Goal: Information Seeking & Learning: Learn about a topic

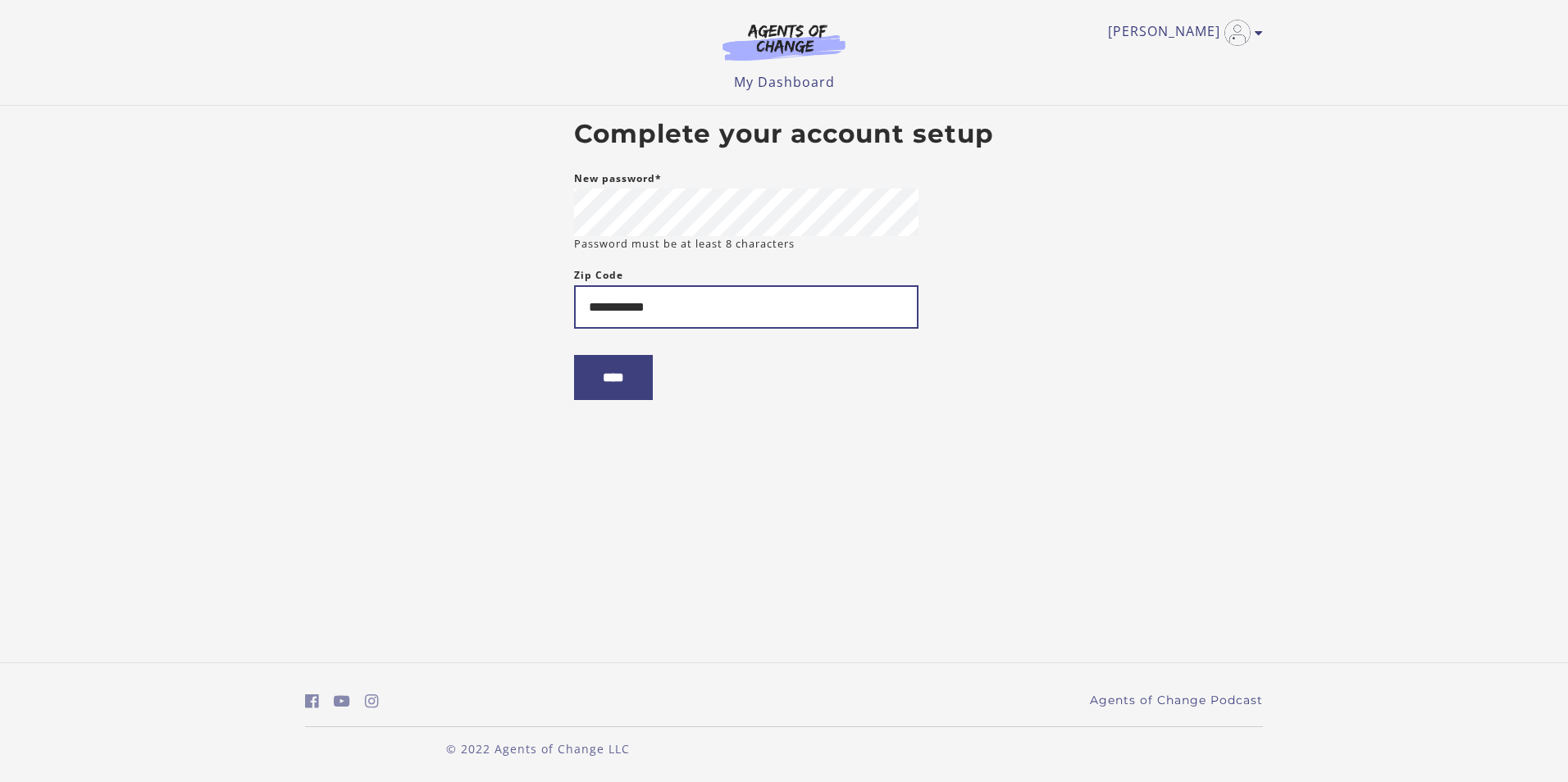
type input "**********"
click at [574, 355] on input "****" at bounding box center [614, 377] width 79 height 45
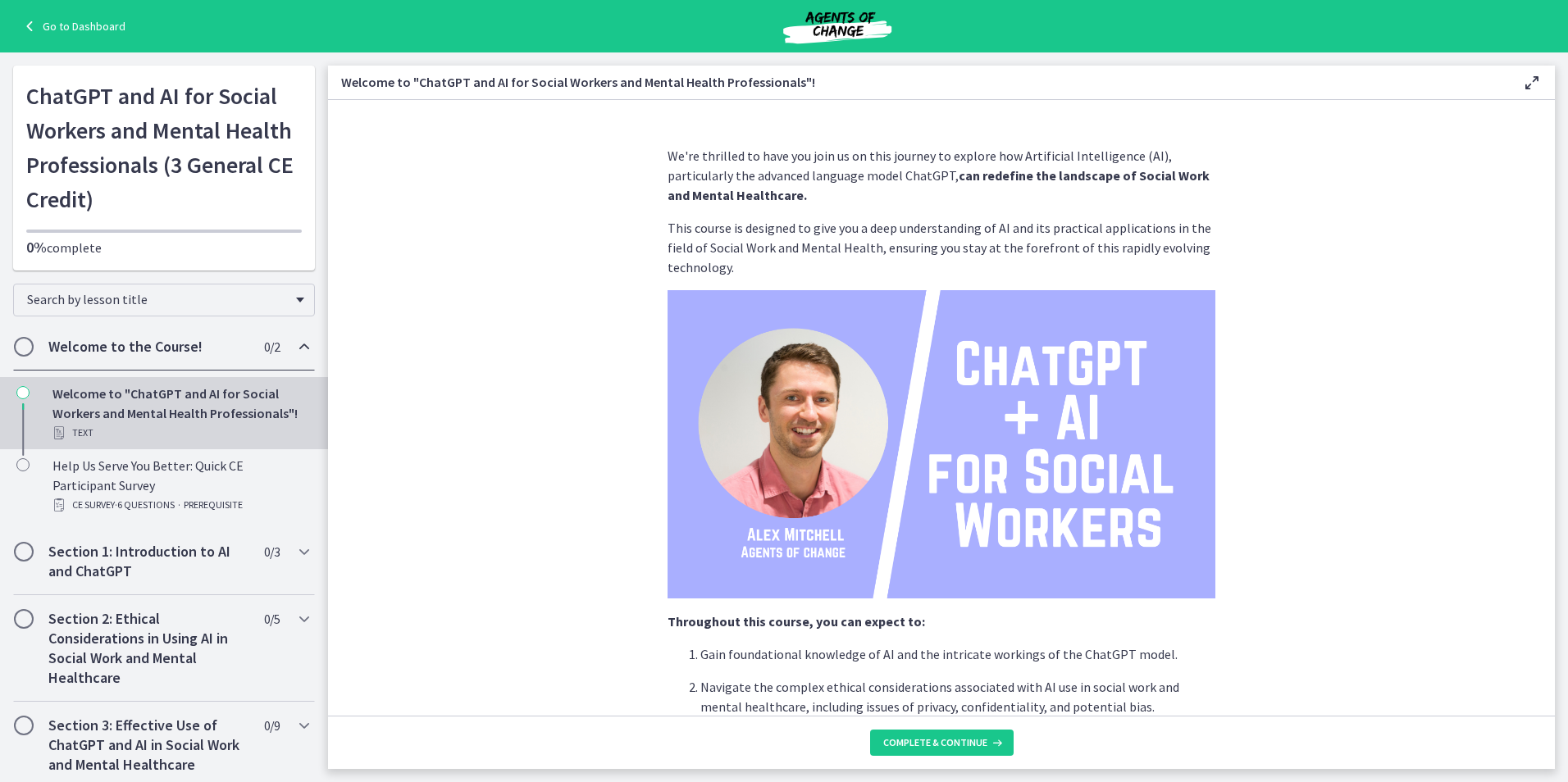
click at [53, 21] on link "Go to Dashboard" at bounding box center [72, 26] width 105 height 20
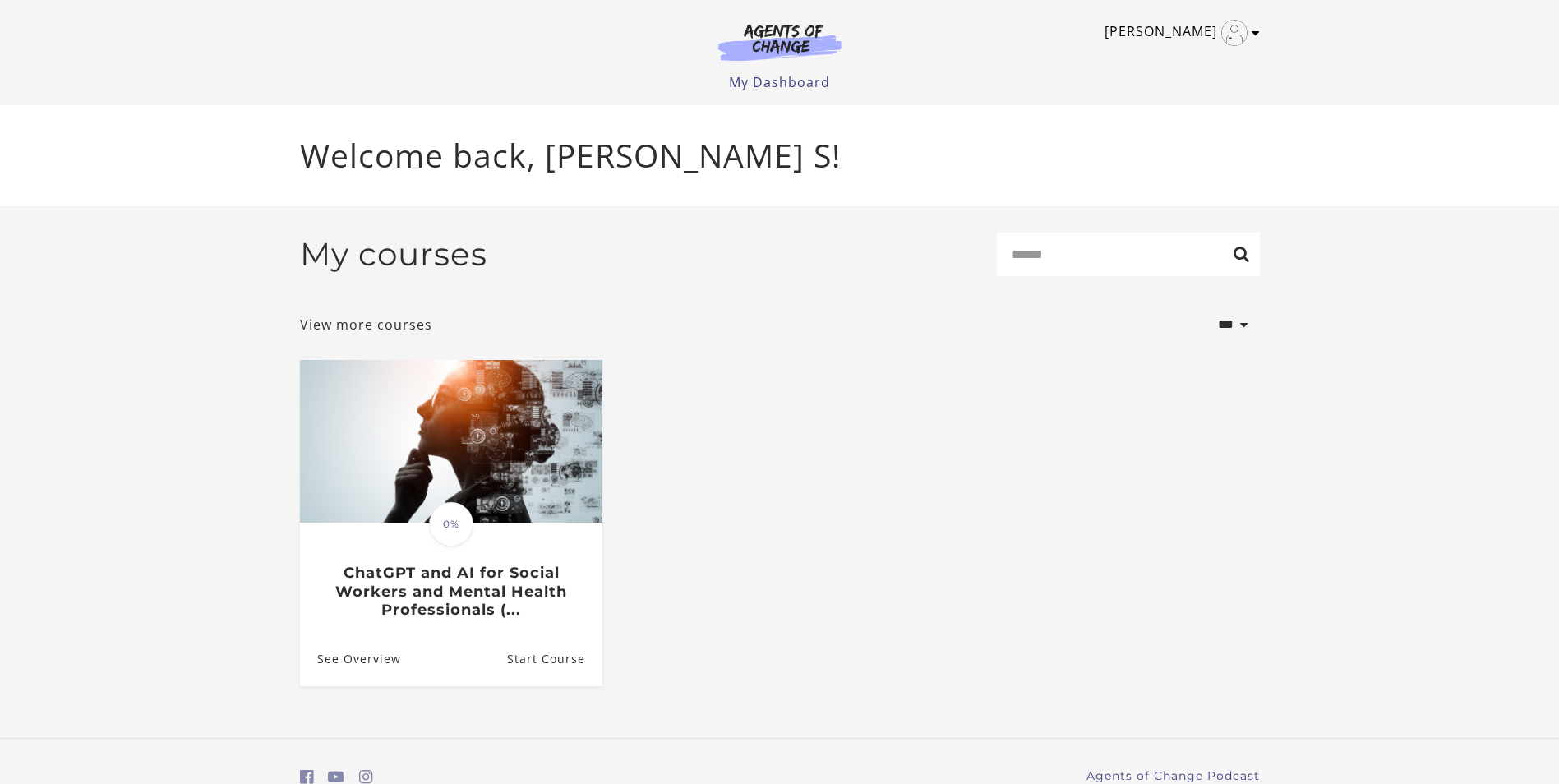
click at [1251, 31] on icon "Toggle menu" at bounding box center [1255, 33] width 8 height 13
click at [1183, 68] on link "My Account" at bounding box center [1191, 60] width 144 height 28
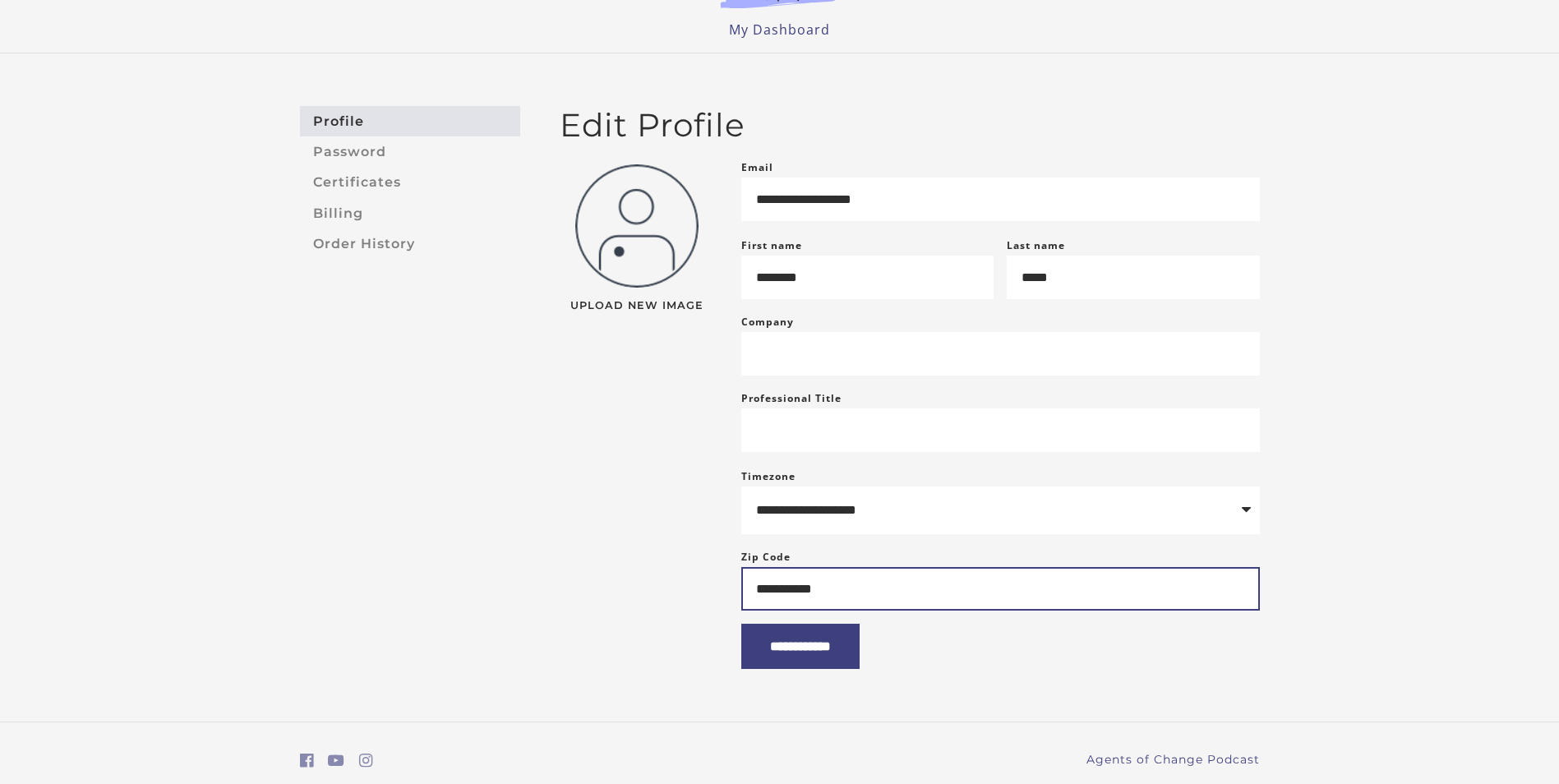
scroll to position [83, 0]
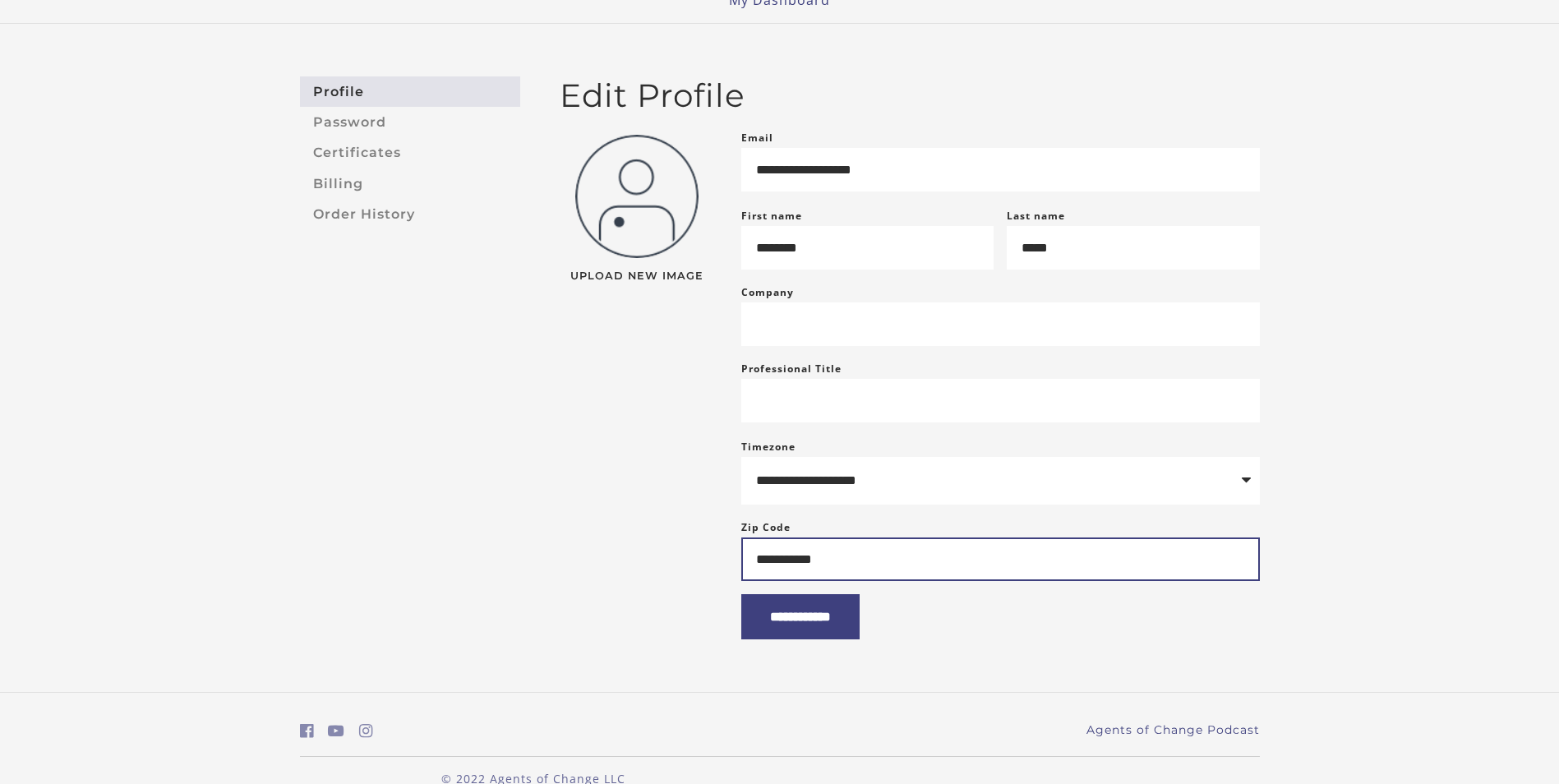
drag, startPoint x: 872, startPoint y: 589, endPoint x: 659, endPoint y: 574, distance: 213.5
click at [659, 574] on div "**********" at bounding box center [909, 383] width 726 height 511
type input "*****"
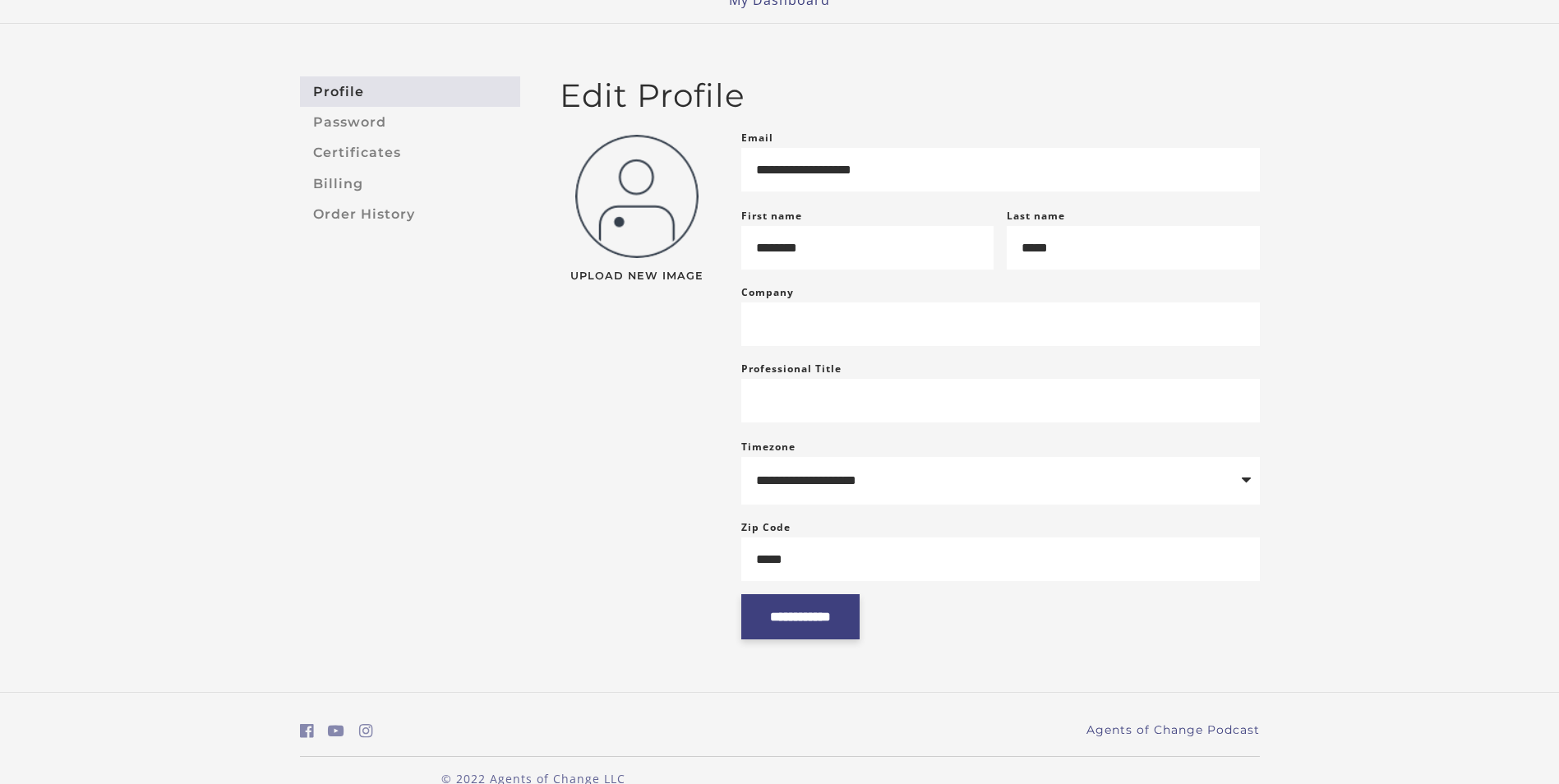
click at [800, 640] on input "**********" at bounding box center [800, 616] width 118 height 45
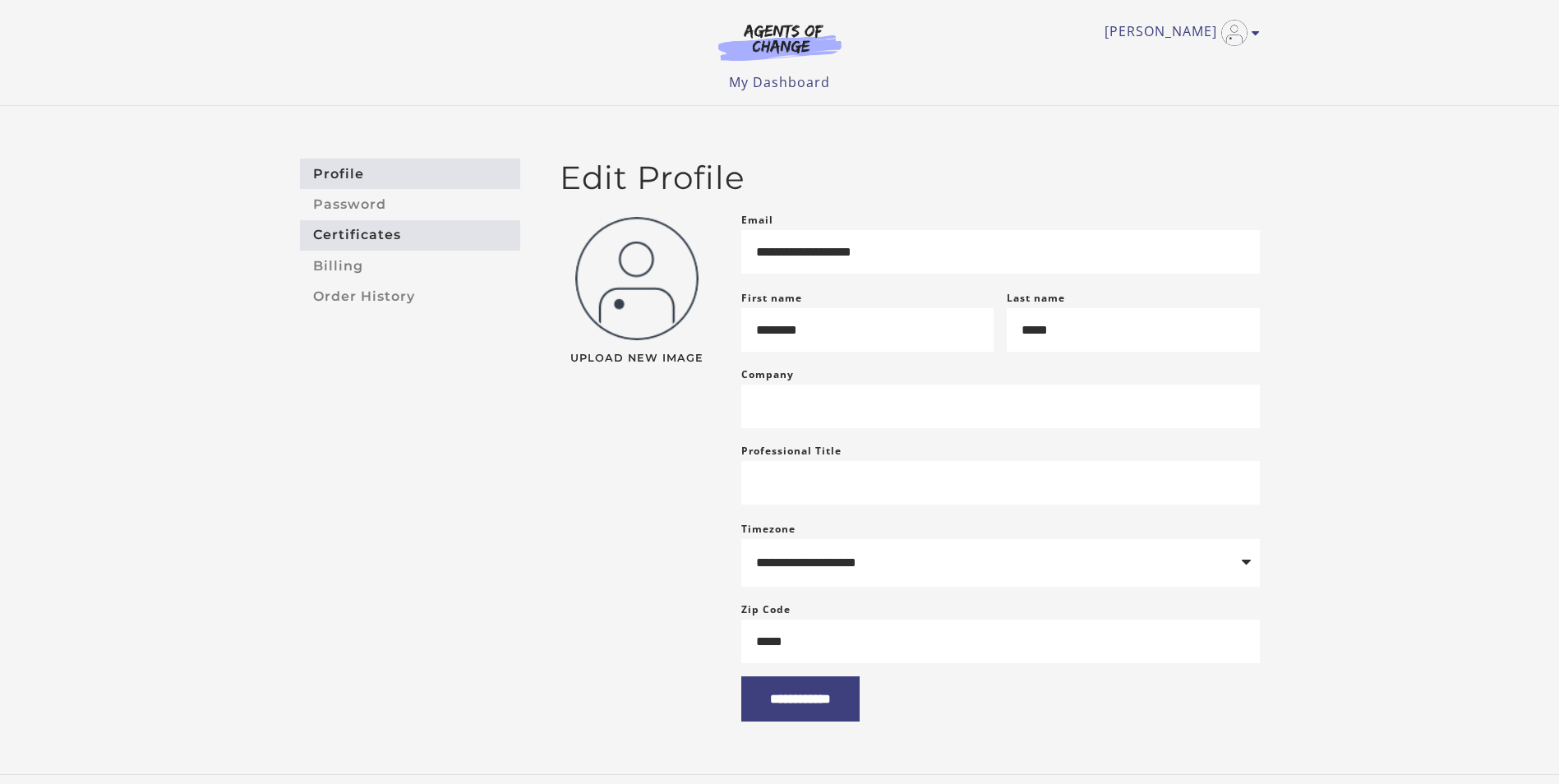
click at [390, 236] on link "Certificates" at bounding box center [409, 235] width 220 height 31
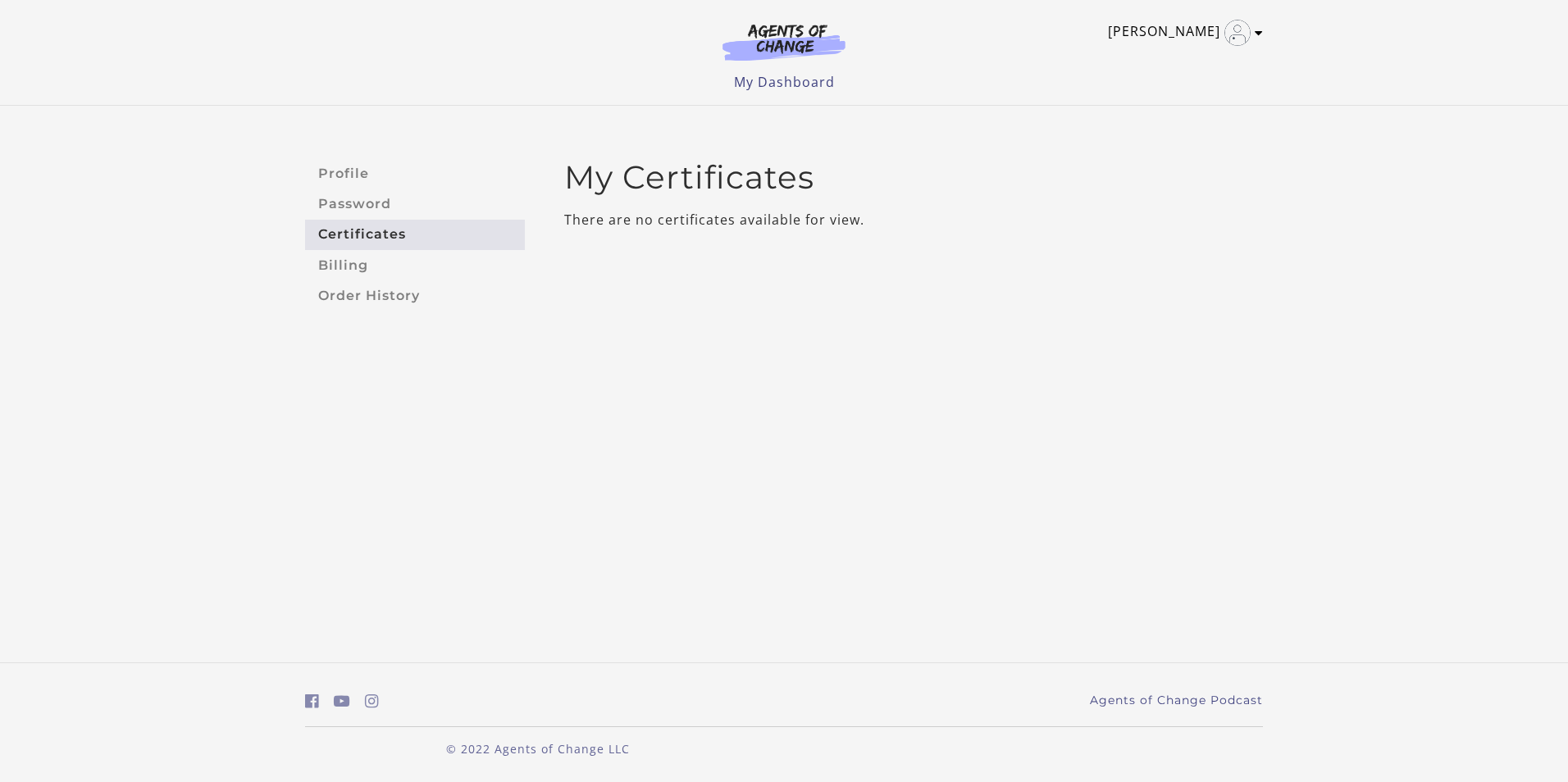
click at [1262, 26] on icon "Toggle menu" at bounding box center [1258, 33] width 8 height 13
click at [1159, 63] on link "My Account" at bounding box center [1194, 60] width 144 height 28
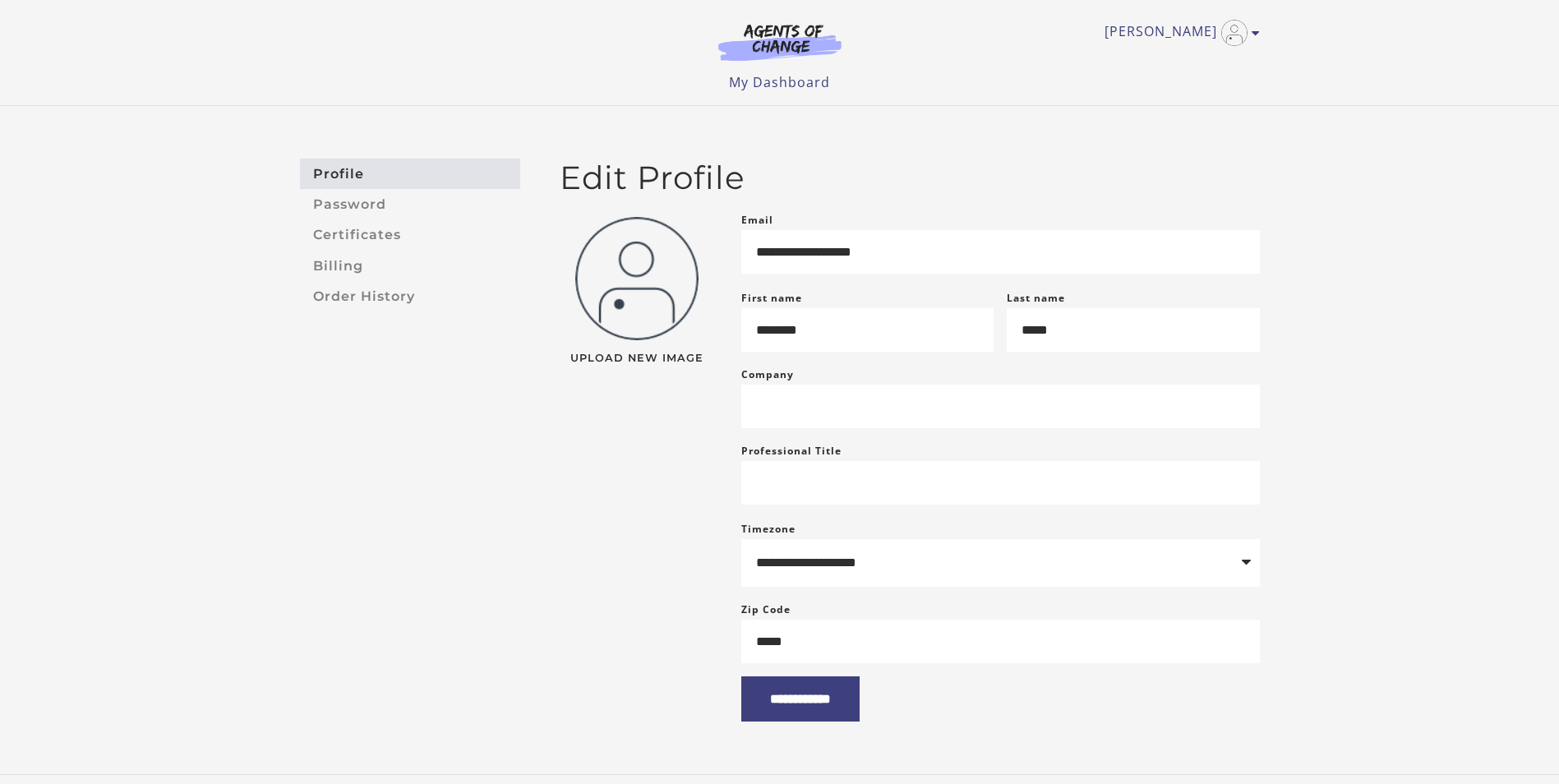
click at [788, 19] on div "Courtney S My Account Support Sign Out Toggle menu Menu My Dashboard My Account…" at bounding box center [779, 46] width 960 height 92
click at [784, 81] on link "My Dashboard" at bounding box center [779, 83] width 101 height 18
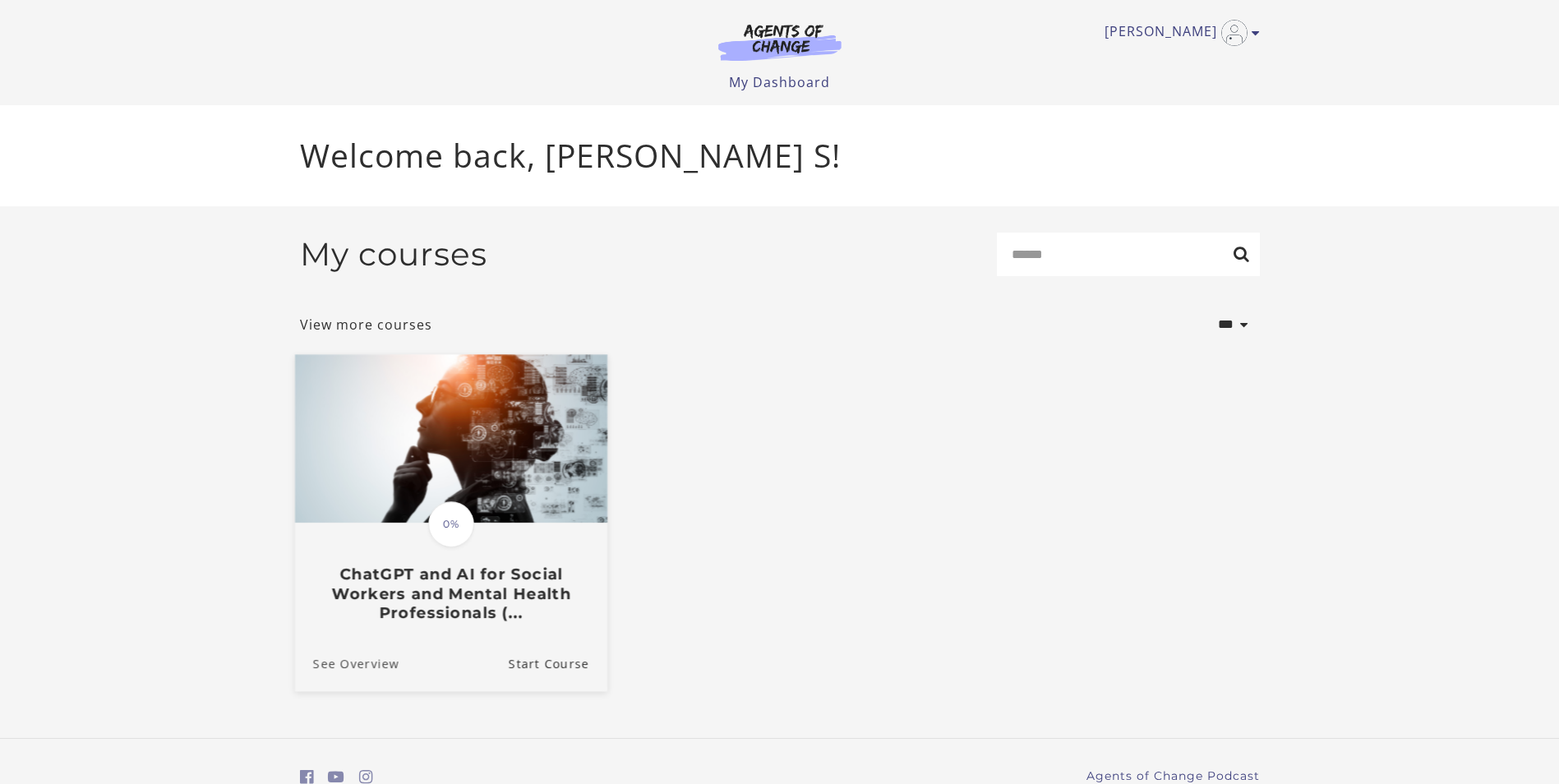
click at [375, 664] on link "See Overview" at bounding box center [346, 663] width 104 height 55
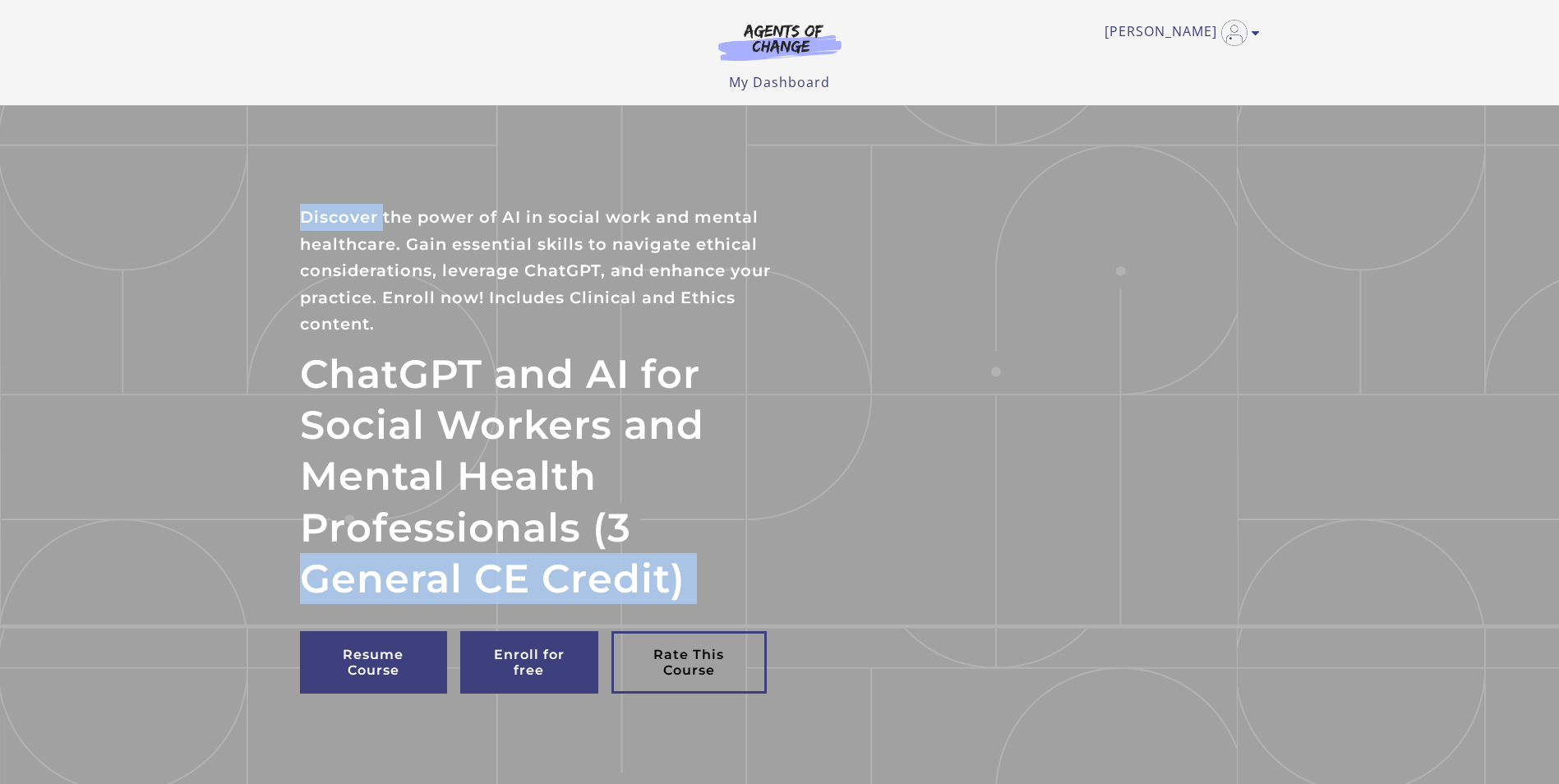
drag, startPoint x: 383, startPoint y: 229, endPoint x: 828, endPoint y: 535, distance: 540.1
click at [828, 535] on div "ChatGPT and AI for Social Workers and Mental Health Professionals (3 General CE…" at bounding box center [779, 455] width 960 height 503
drag, startPoint x: 828, startPoint y: 535, endPoint x: 883, endPoint y: 550, distance: 57.0
click at [883, 550] on div "ChatGPT and AI for Social Workers and Mental Health Professionals (3 General CE…" at bounding box center [779, 455] width 960 height 503
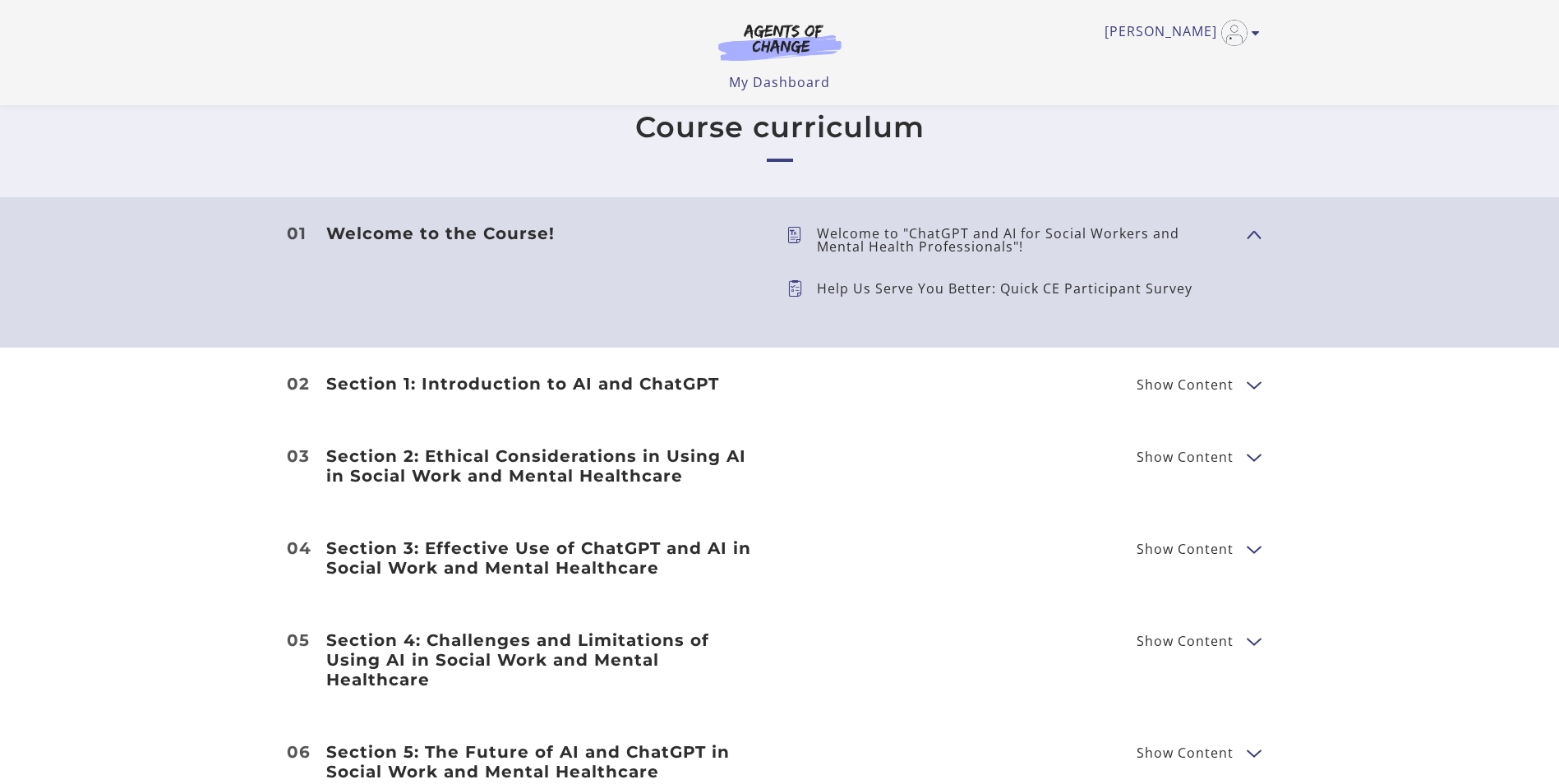
scroll to position [476, 0]
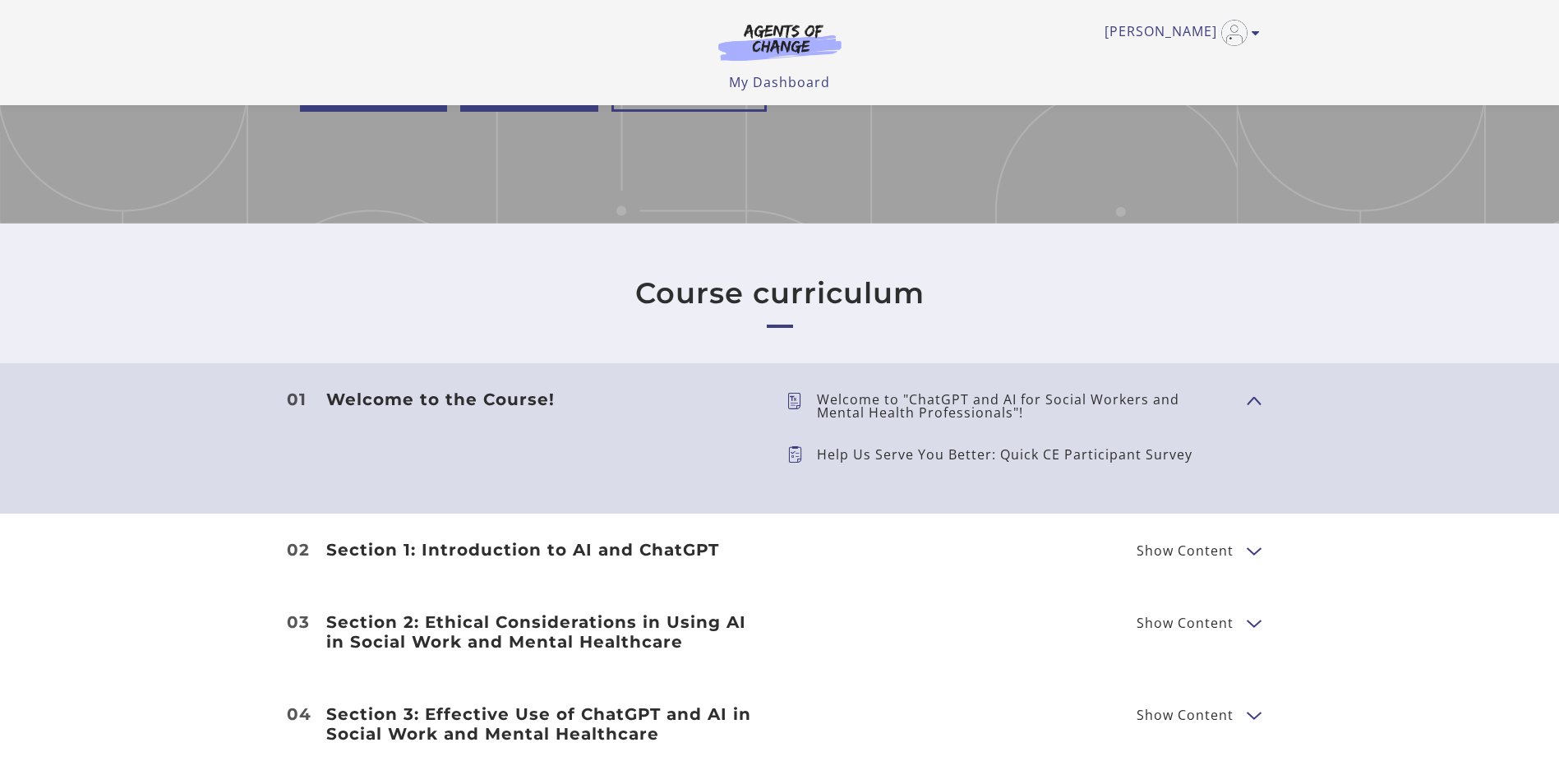
click at [1246, 397] on span "Show Content" at bounding box center [1246, 399] width 0 height 144
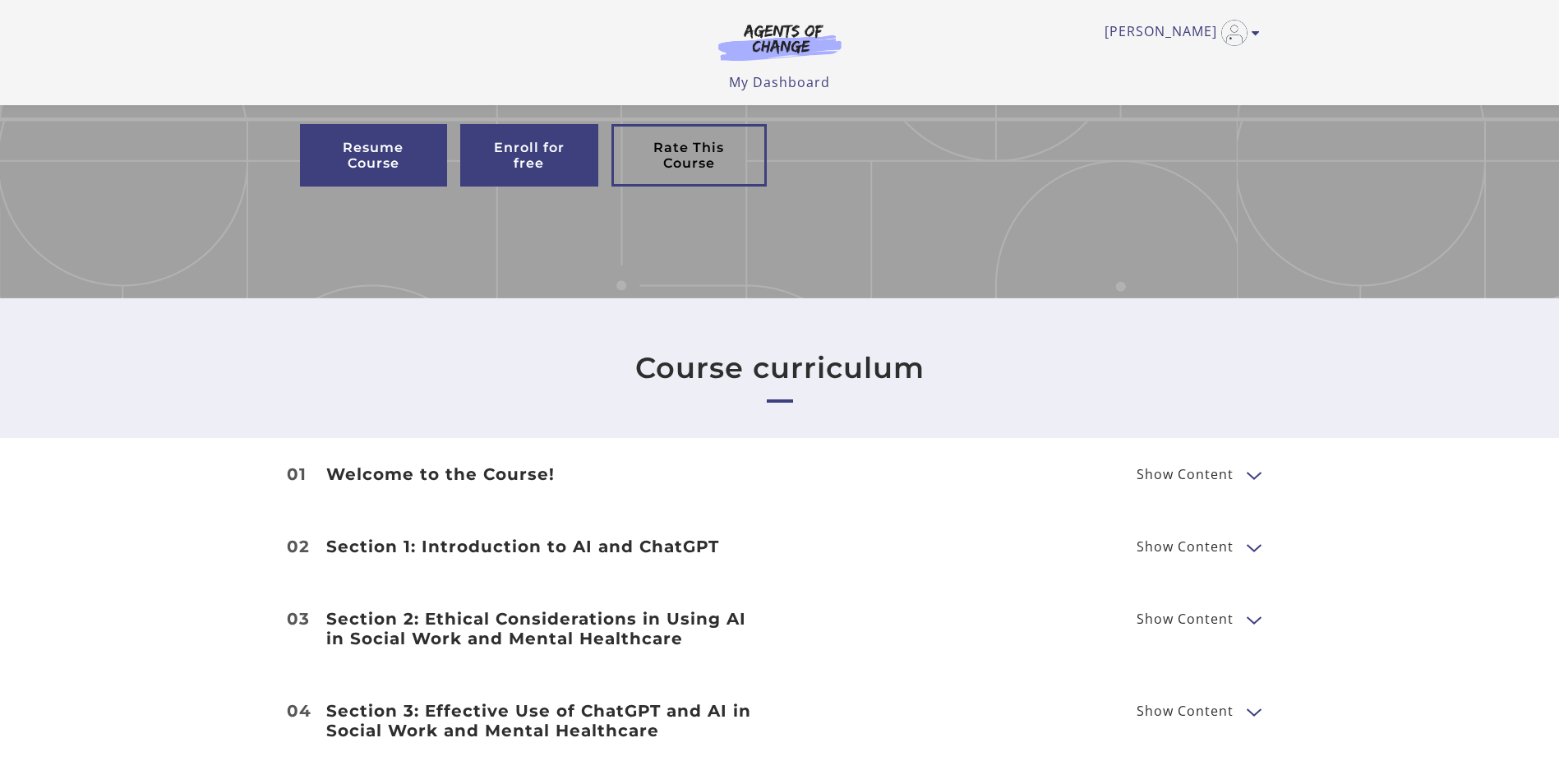
scroll to position [411, 0]
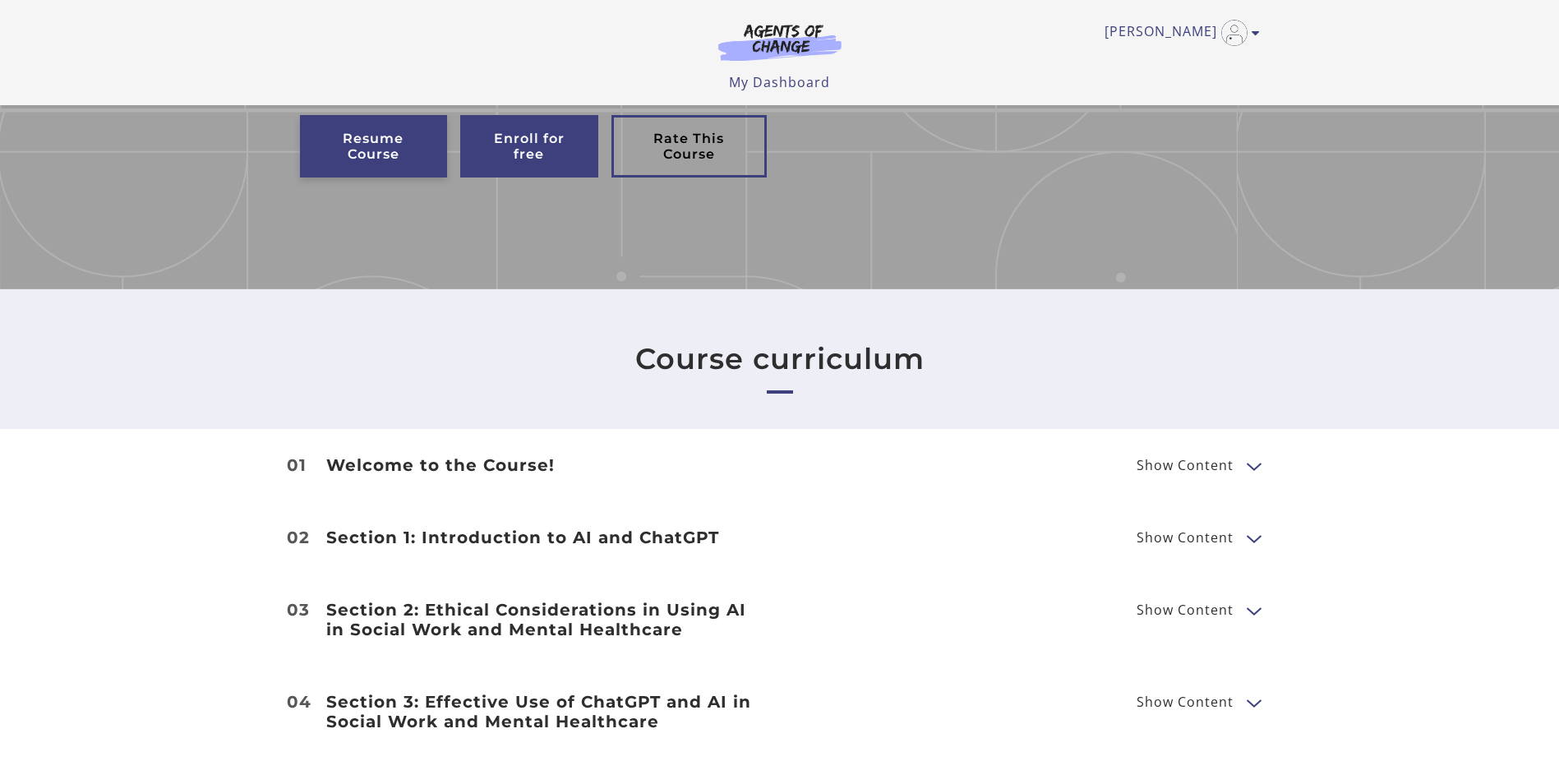
click at [347, 147] on link "Resume Course" at bounding box center [373, 146] width 147 height 63
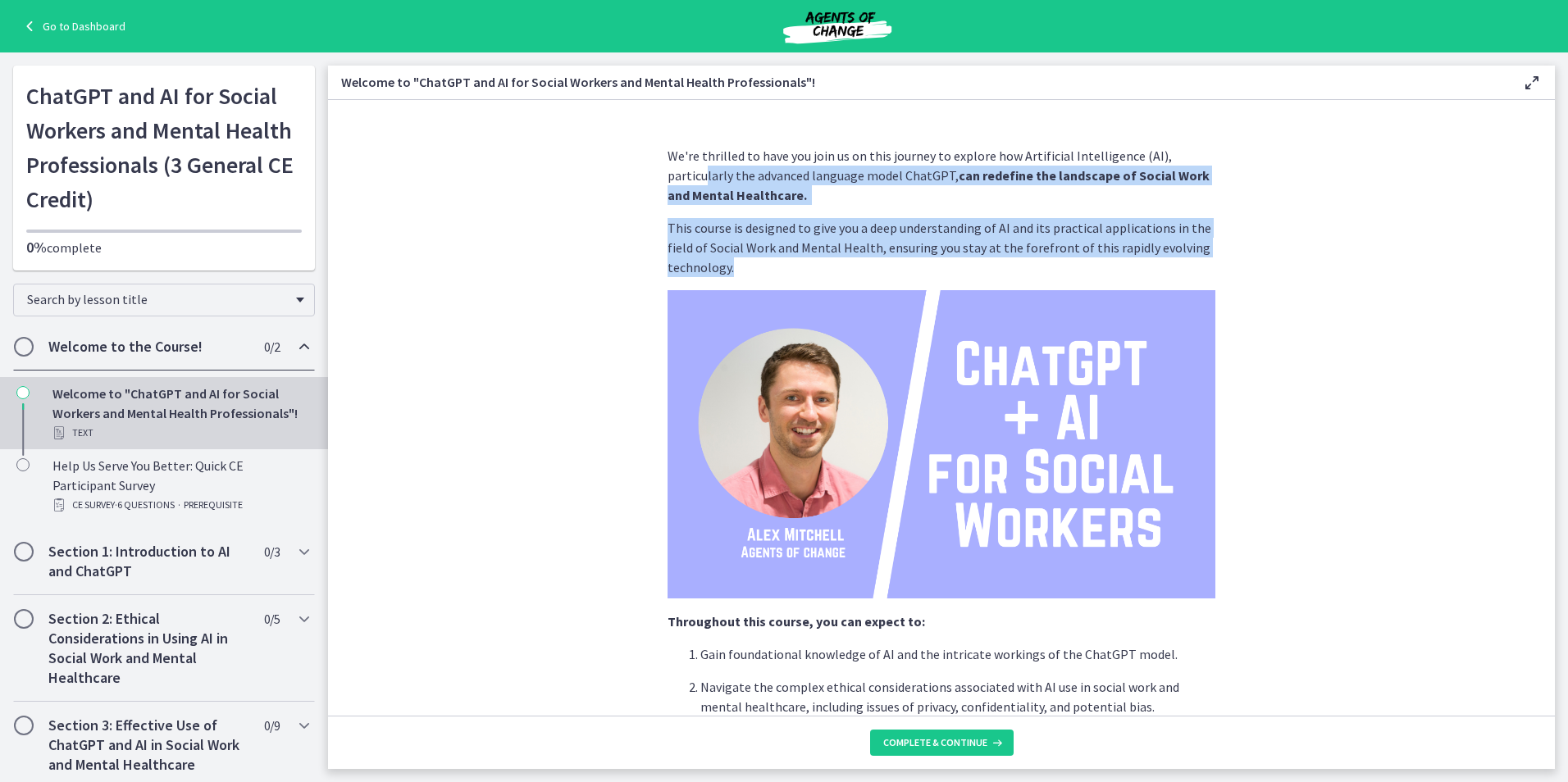
drag, startPoint x: 701, startPoint y: 166, endPoint x: 1225, endPoint y: 267, distance: 533.6
click at [1225, 267] on section "We're thrilled to have you join us on this journey to explore how Artificial In…" at bounding box center [941, 407] width 1227 height 616
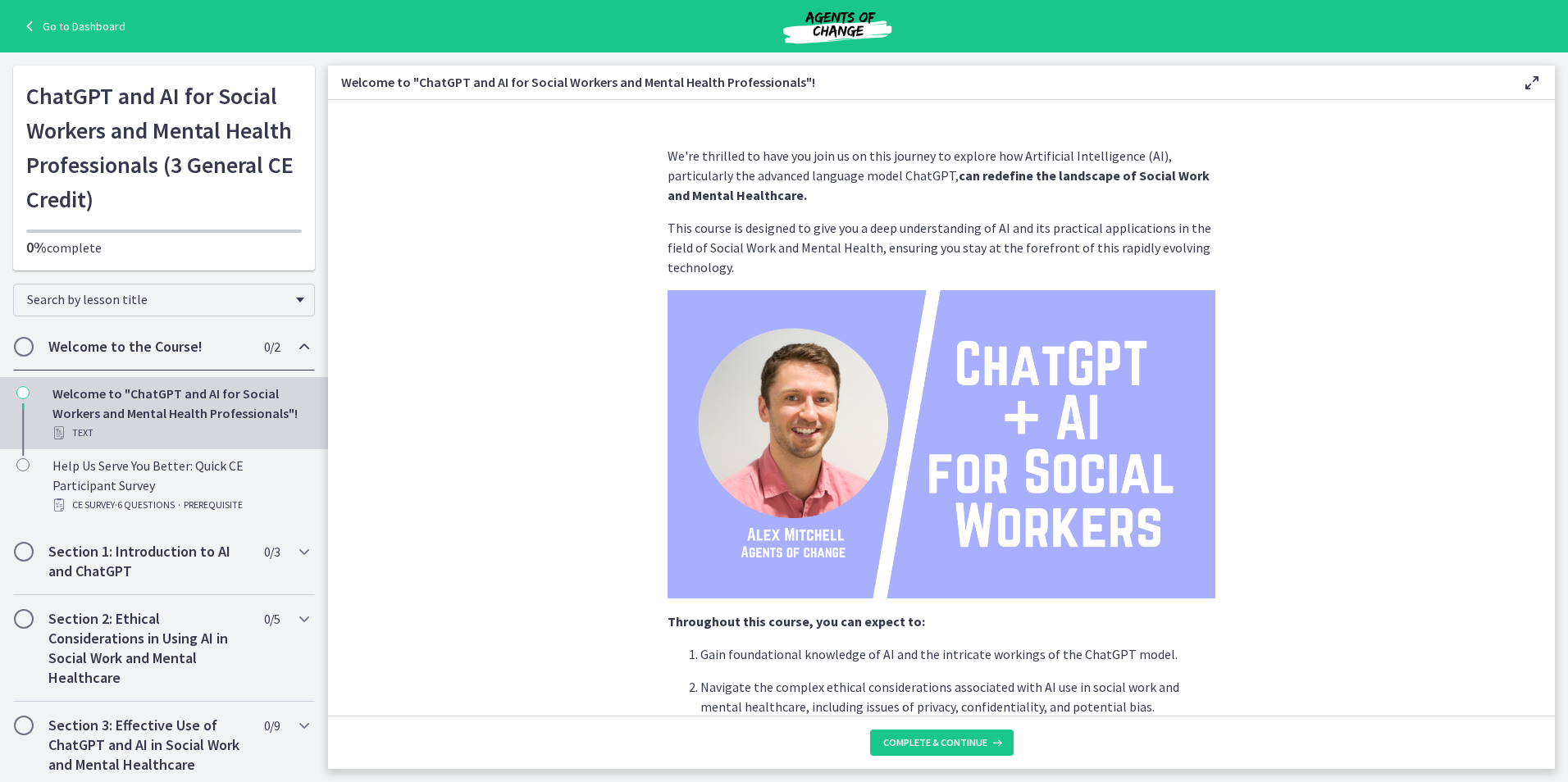
drag, startPoint x: 1225, startPoint y: 267, endPoint x: 1340, endPoint y: 375, distance: 157.8
click at [1340, 375] on section "We're thrilled to have you join us on this journey to explore how Artificial In…" at bounding box center [941, 407] width 1227 height 616
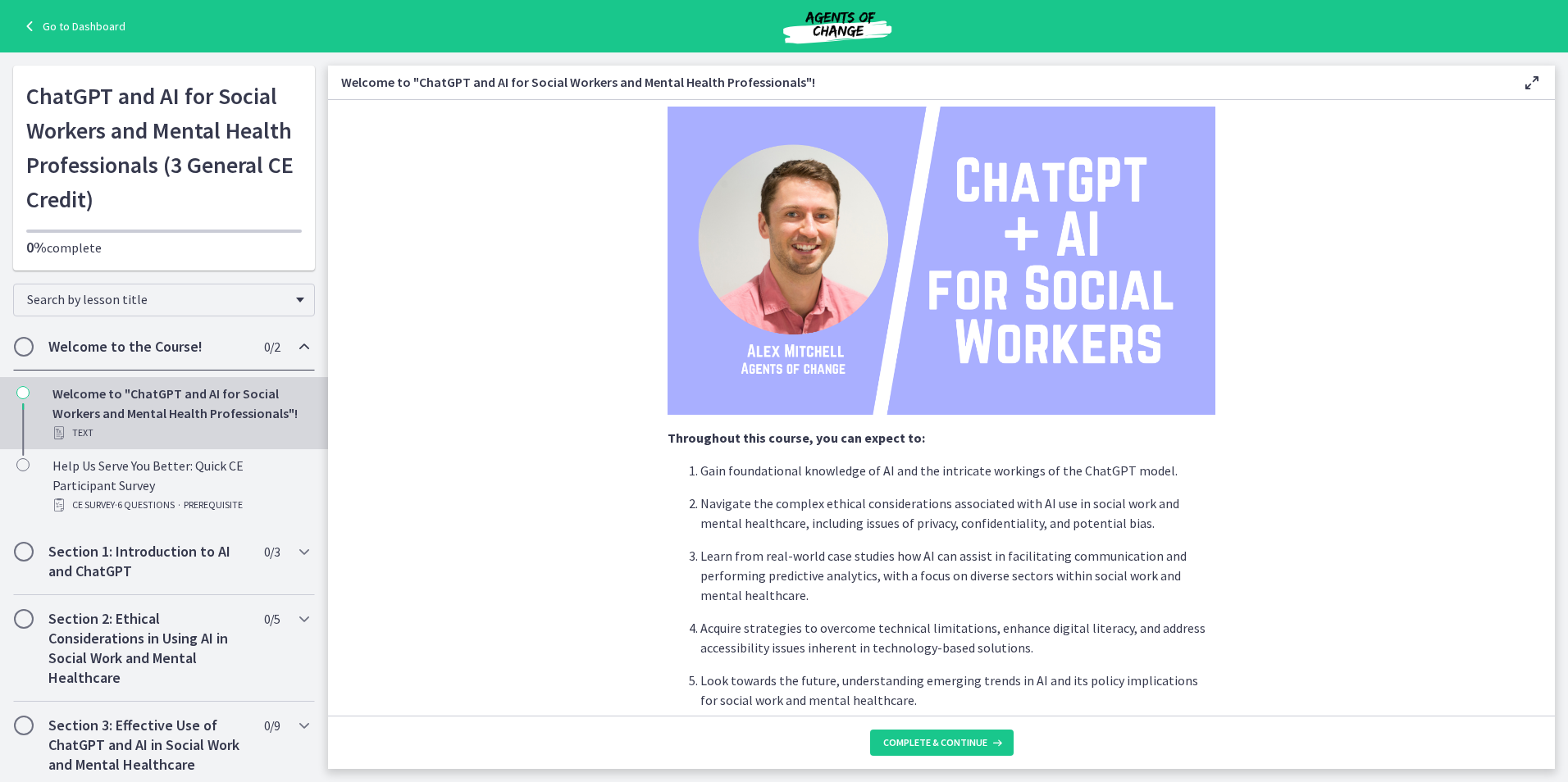
scroll to position [328, 0]
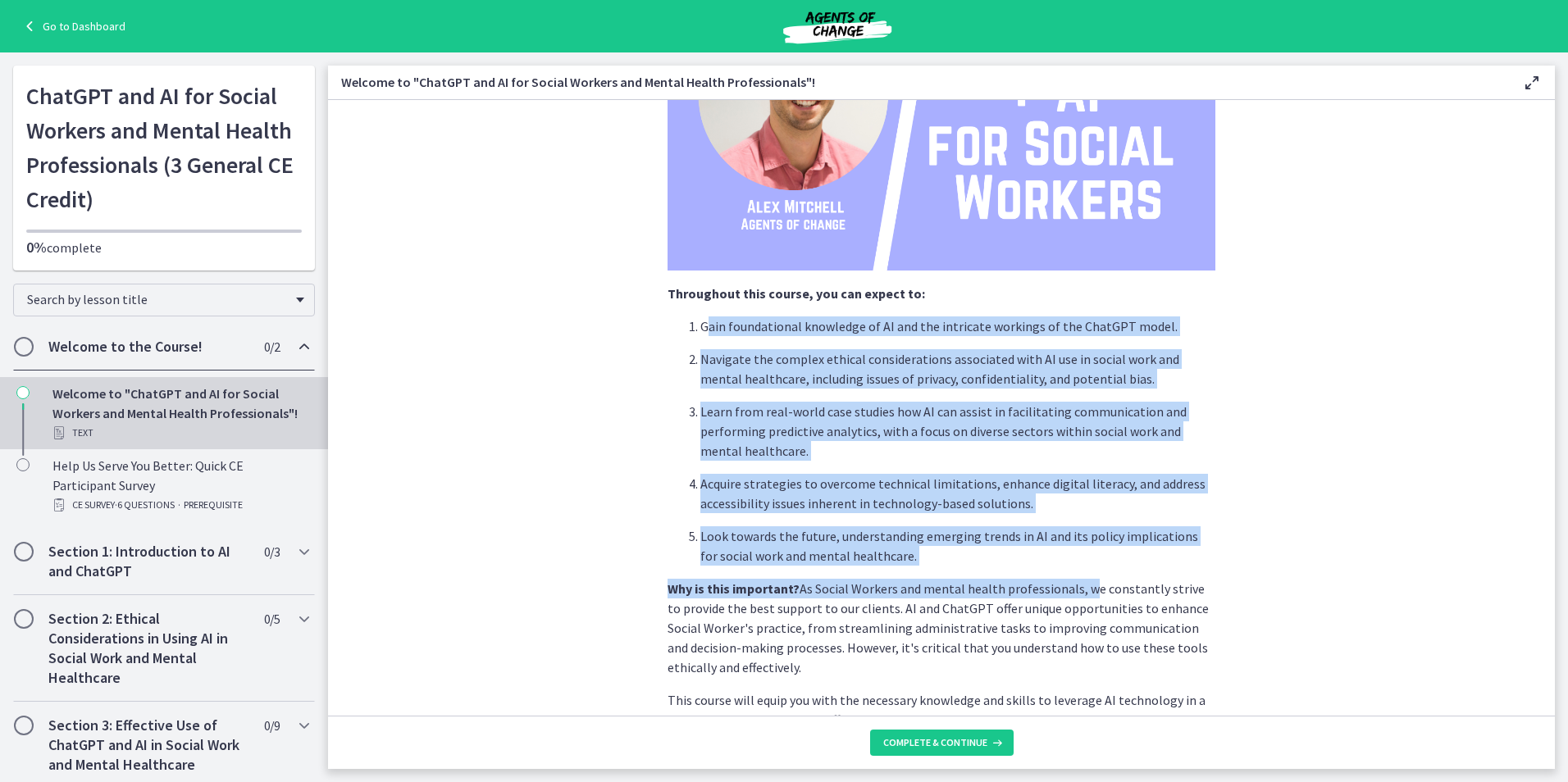
drag, startPoint x: 700, startPoint y: 319, endPoint x: 1085, endPoint y: 568, distance: 458.5
click at [1085, 568] on div "We're thrilled to have you join us on this journey to explore how Artificial In…" at bounding box center [940, 398] width 548 height 1161
drag, startPoint x: 1085, startPoint y: 568, endPoint x: 968, endPoint y: 589, distance: 118.9
click at [968, 589] on p "Why is this important? As Social Workers and mental health professionals, we co…" at bounding box center [940, 627] width 548 height 98
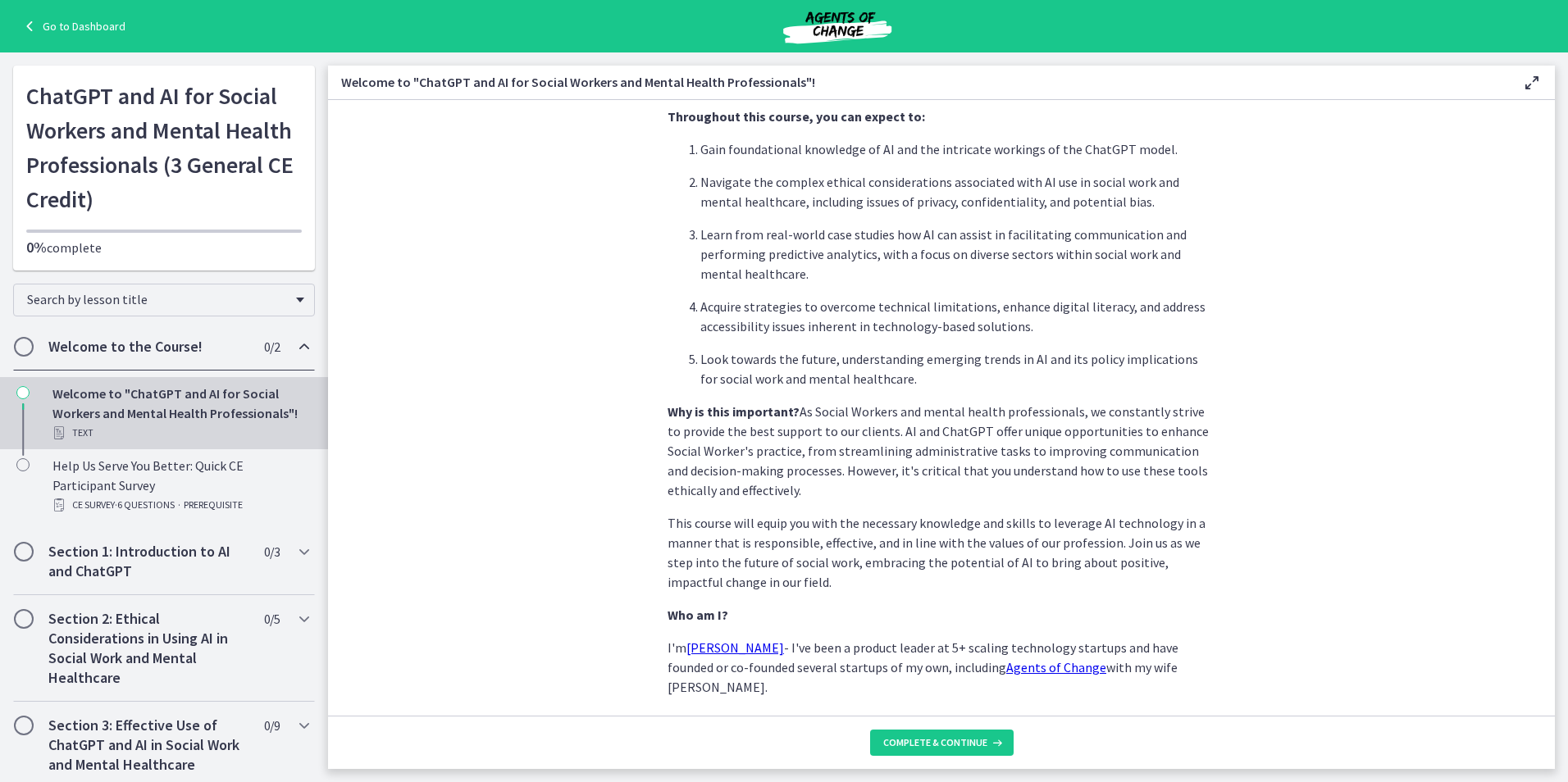
scroll to position [574, 0]
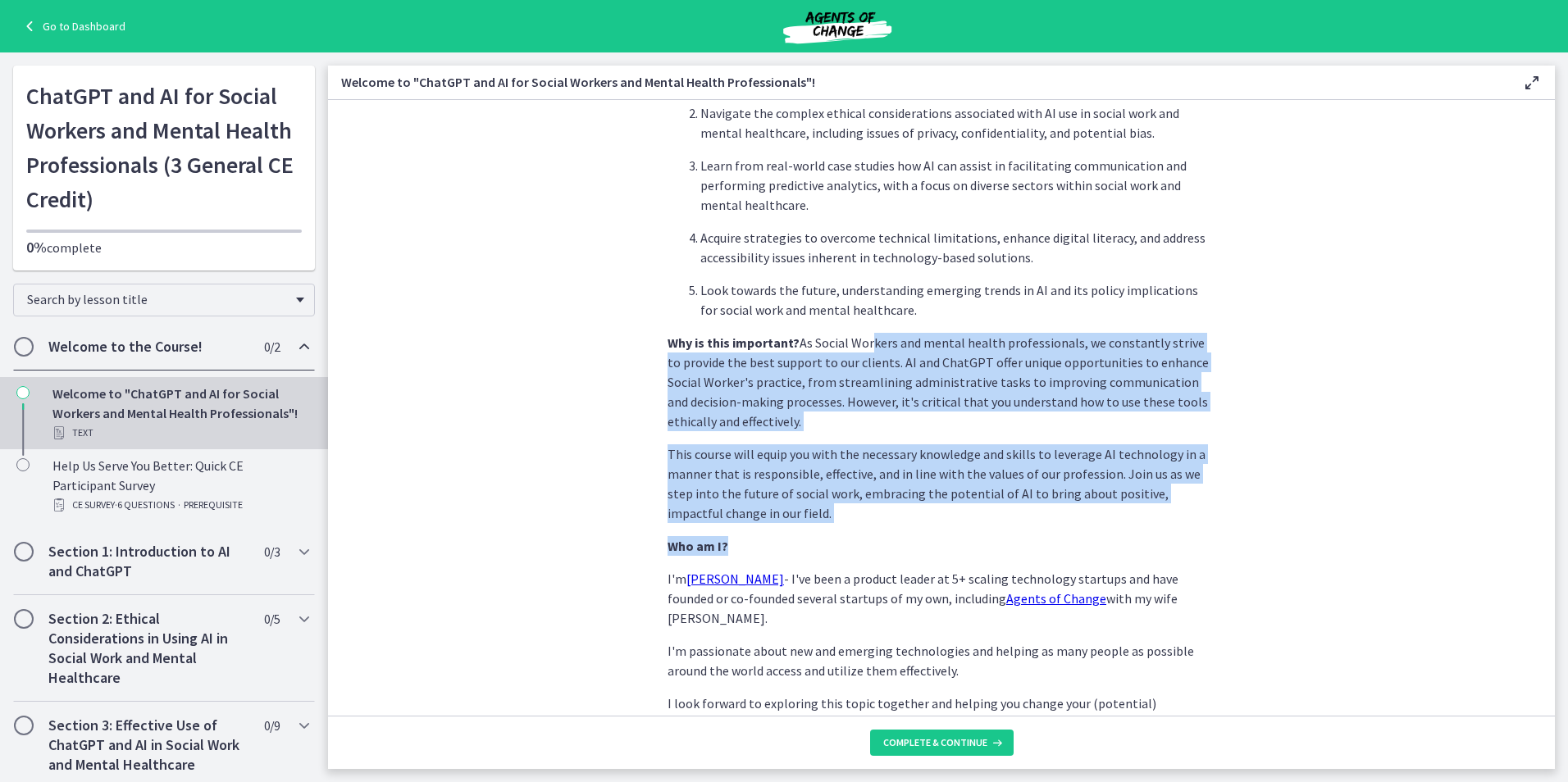
drag, startPoint x: 868, startPoint y: 343, endPoint x: 917, endPoint y: 537, distance: 200.1
click at [917, 537] on div "We're thrilled to have you join us on this journey to explore how Artificial In…" at bounding box center [940, 152] width 548 height 1161
click at [917, 537] on p "Who am I?" at bounding box center [940, 546] width 548 height 20
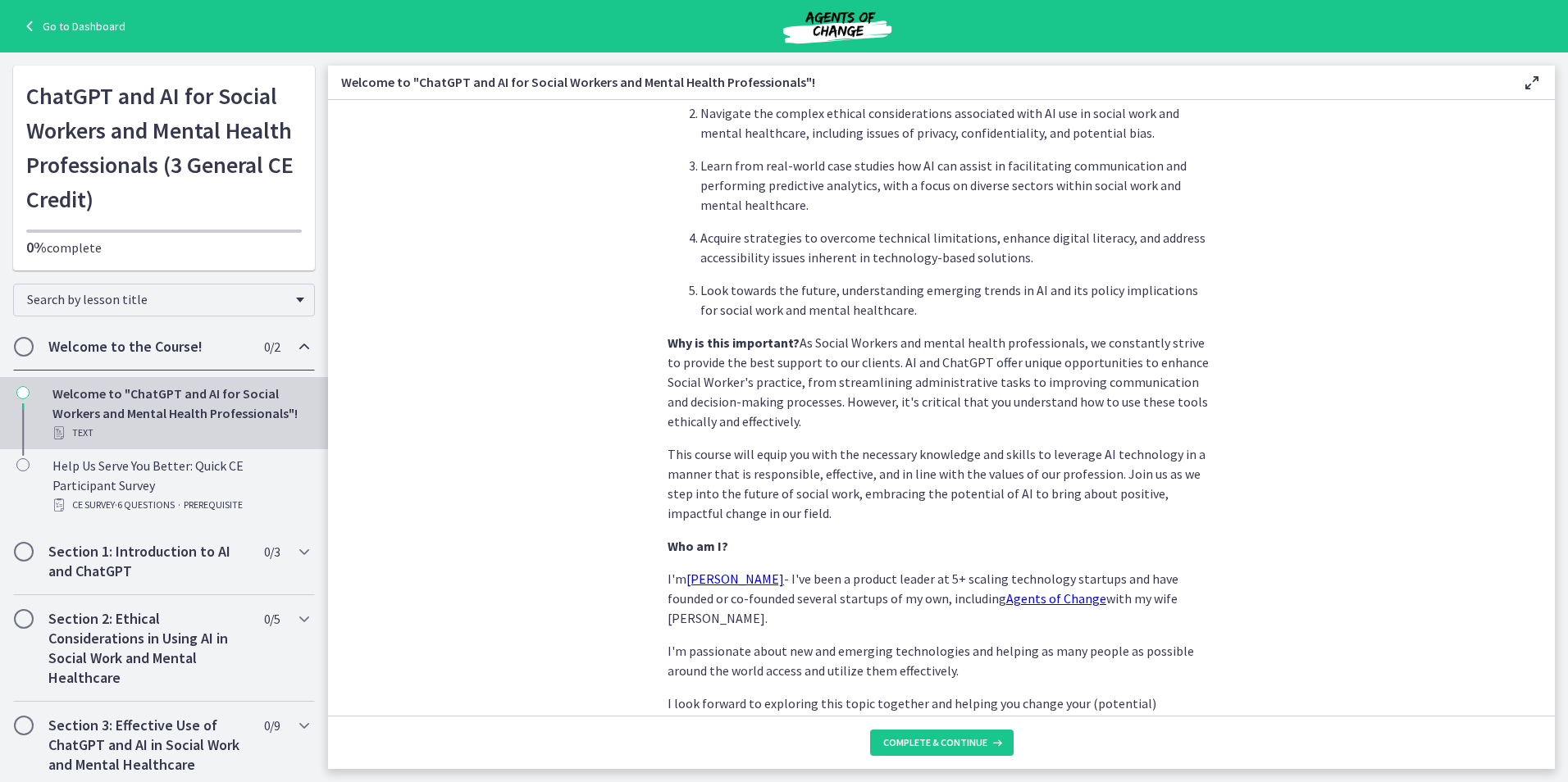
scroll to position [650, 0]
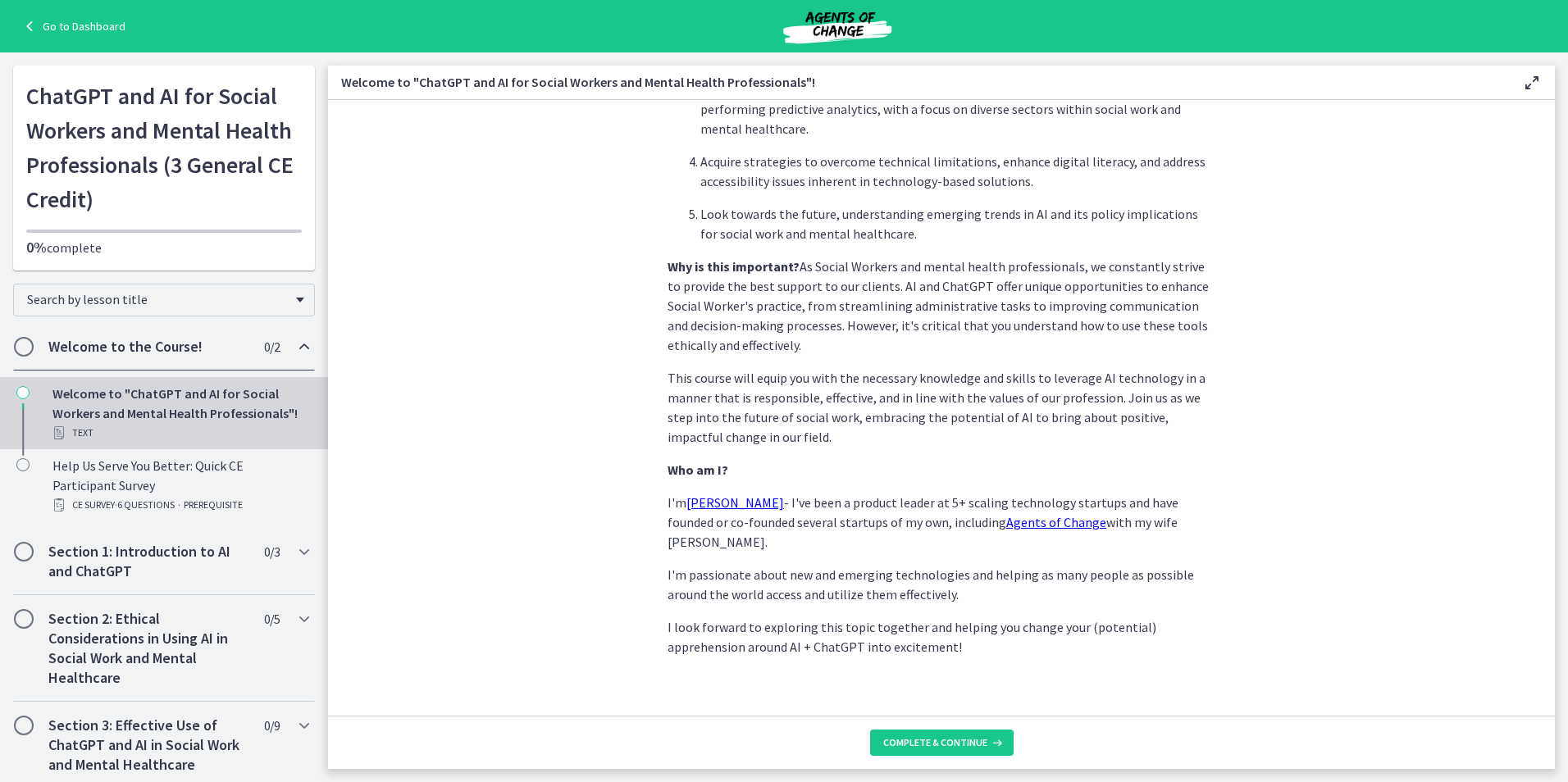
drag, startPoint x: 899, startPoint y: 504, endPoint x: 1228, endPoint y: 519, distance: 329.3
click at [1228, 519] on section "We're thrilled to have you join us on this journey to explore how Artificial In…" at bounding box center [941, 407] width 1227 height 616
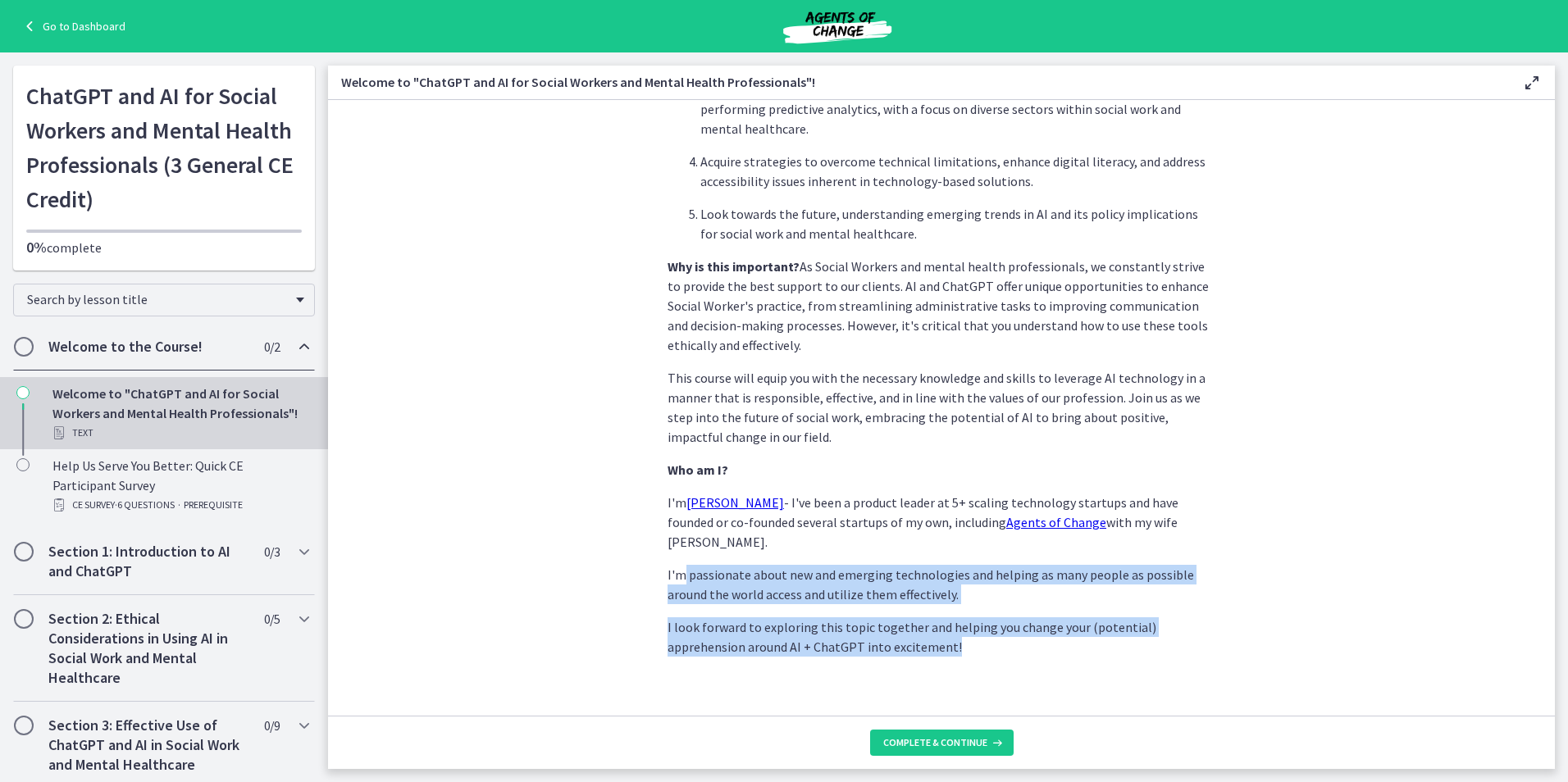
drag, startPoint x: 676, startPoint y: 557, endPoint x: 1029, endPoint y: 622, distance: 358.9
click at [1029, 622] on div "We're thrilled to have you join us on this journey to explore how Artificial In…" at bounding box center [940, 77] width 548 height 1161
click at [1029, 622] on p "I look forward to exploring this topic together and helping you change your (po…" at bounding box center [940, 637] width 548 height 40
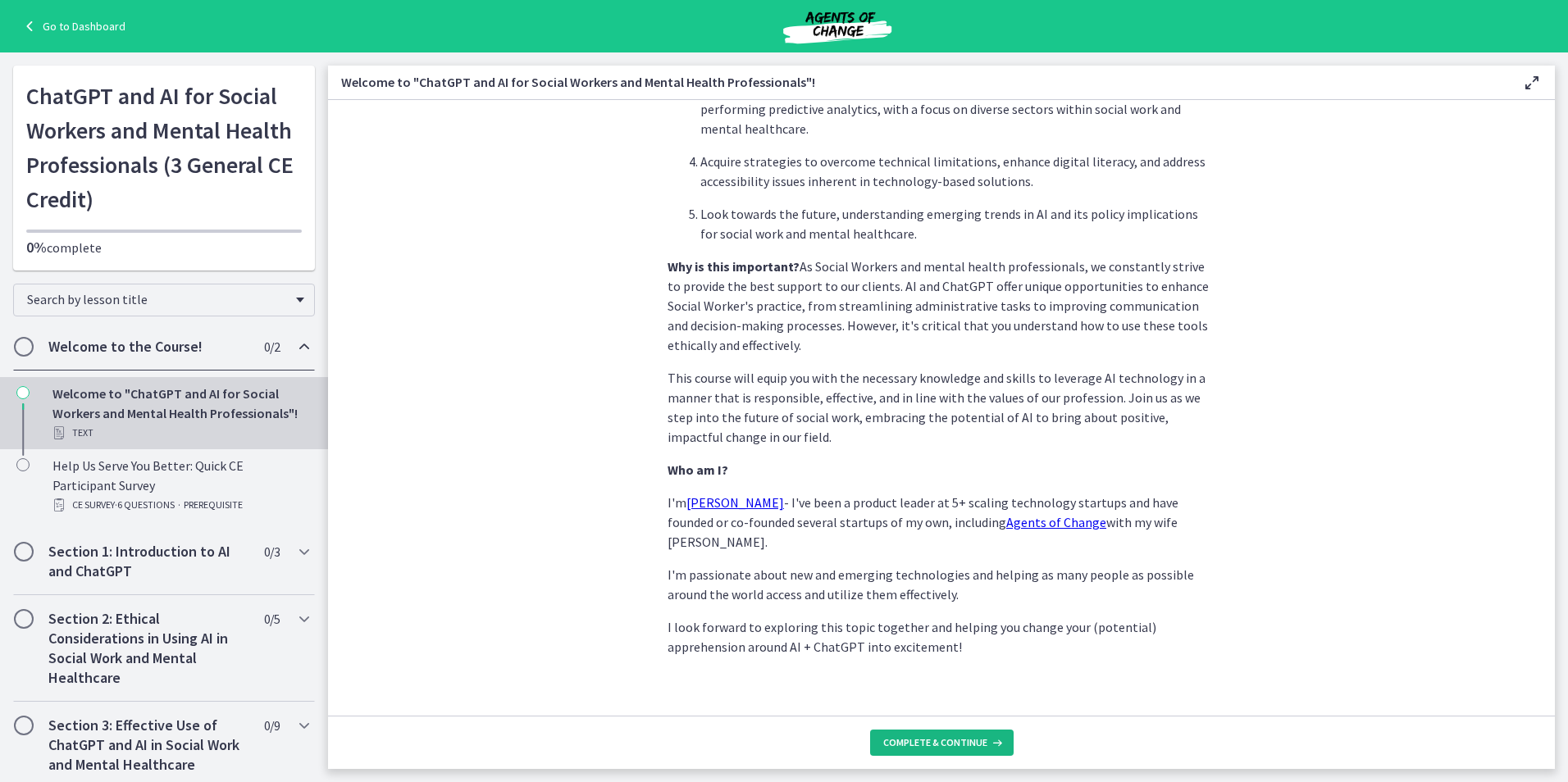
click at [931, 740] on span "Complete & continue" at bounding box center [935, 742] width 104 height 13
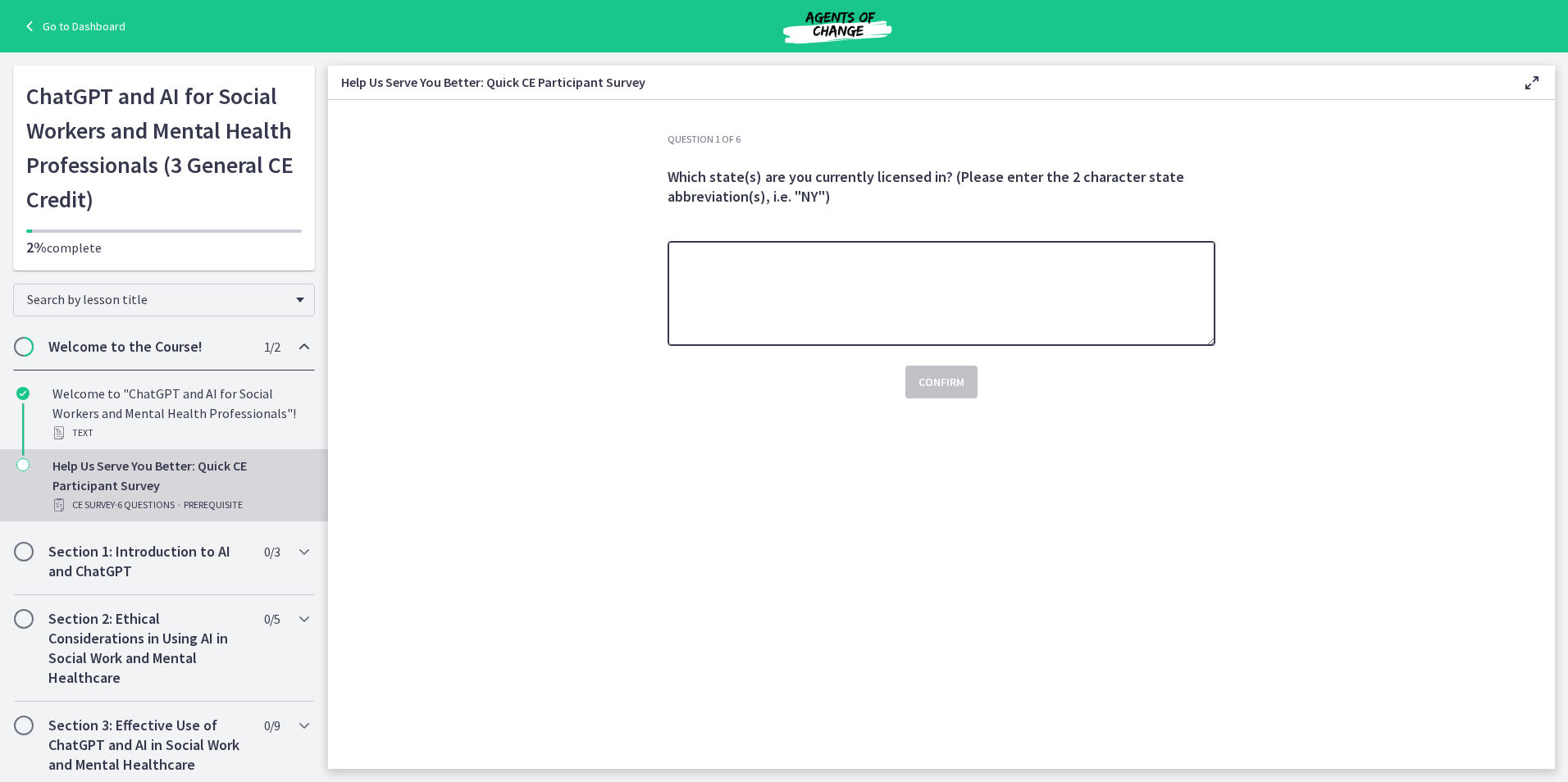
click at [741, 295] on textarea at bounding box center [940, 293] width 548 height 105
type textarea "**"
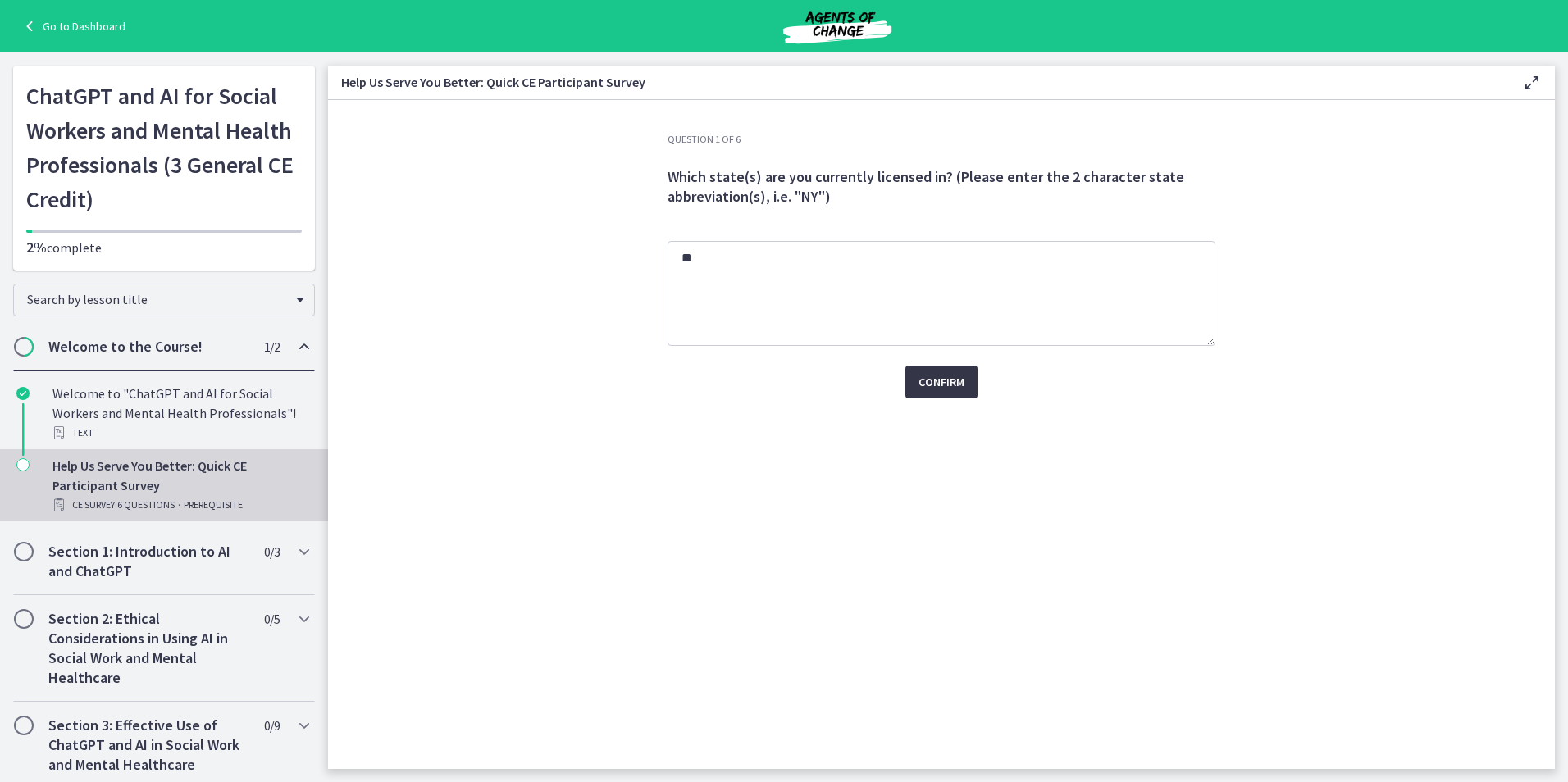
click at [930, 375] on span "Confirm" at bounding box center [941, 382] width 46 height 20
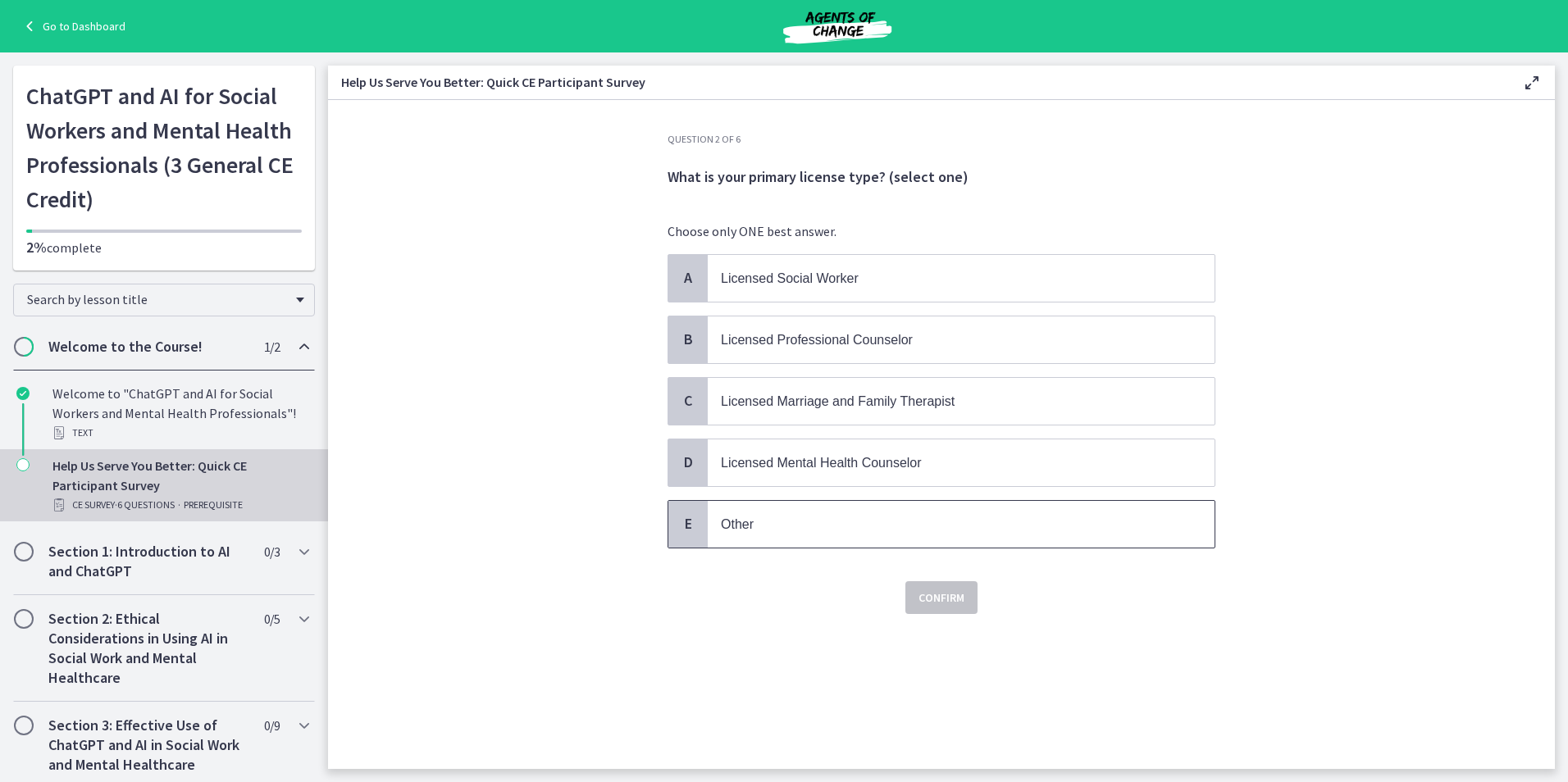
click at [745, 533] on p "Other" at bounding box center [945, 524] width 448 height 21
click at [940, 599] on span "Confirm" at bounding box center [941, 598] width 46 height 20
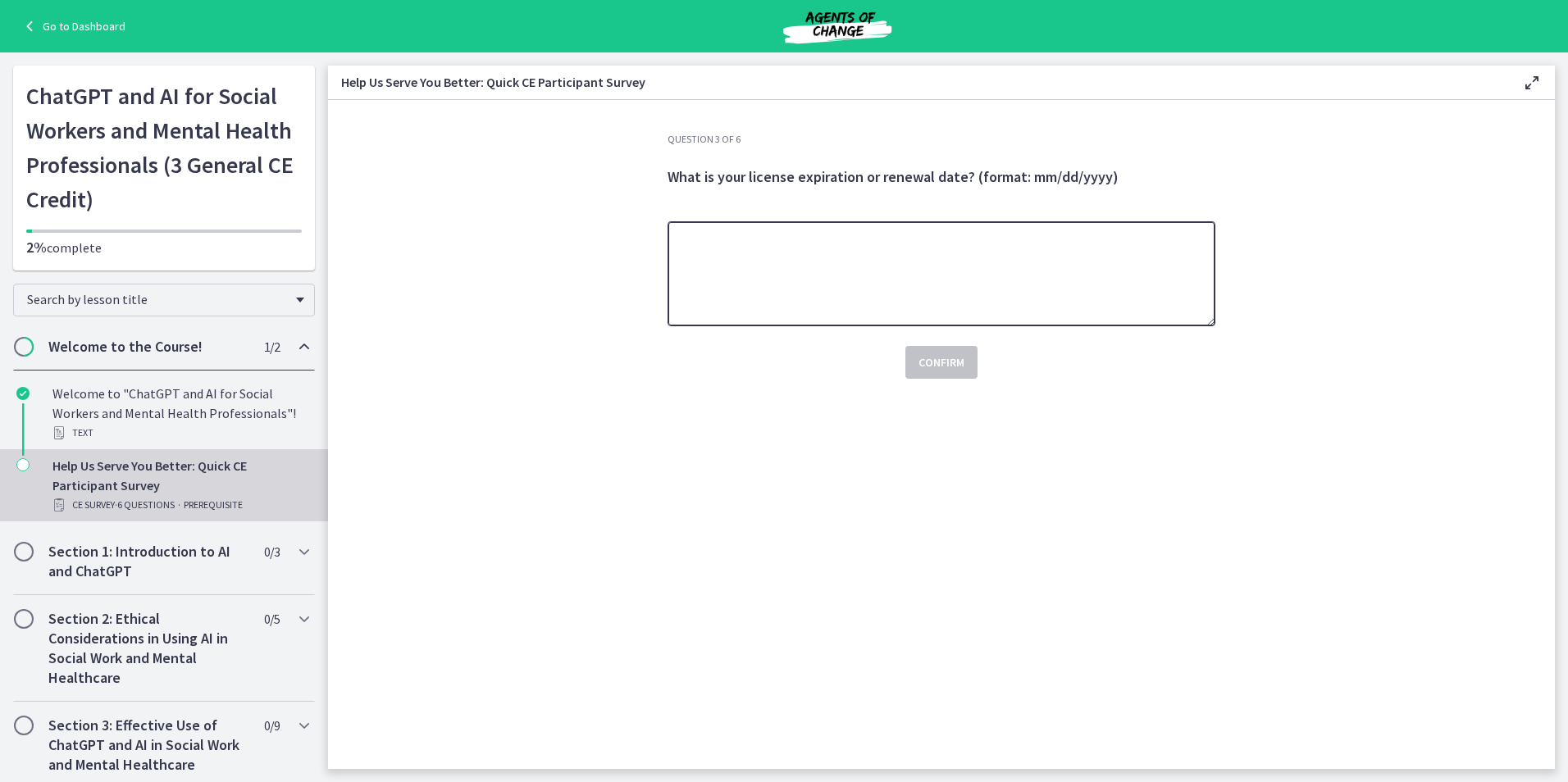
click at [838, 306] on textarea at bounding box center [940, 273] width 548 height 105
click at [958, 320] on textarea "**********" at bounding box center [940, 273] width 548 height 105
type textarea "**********"
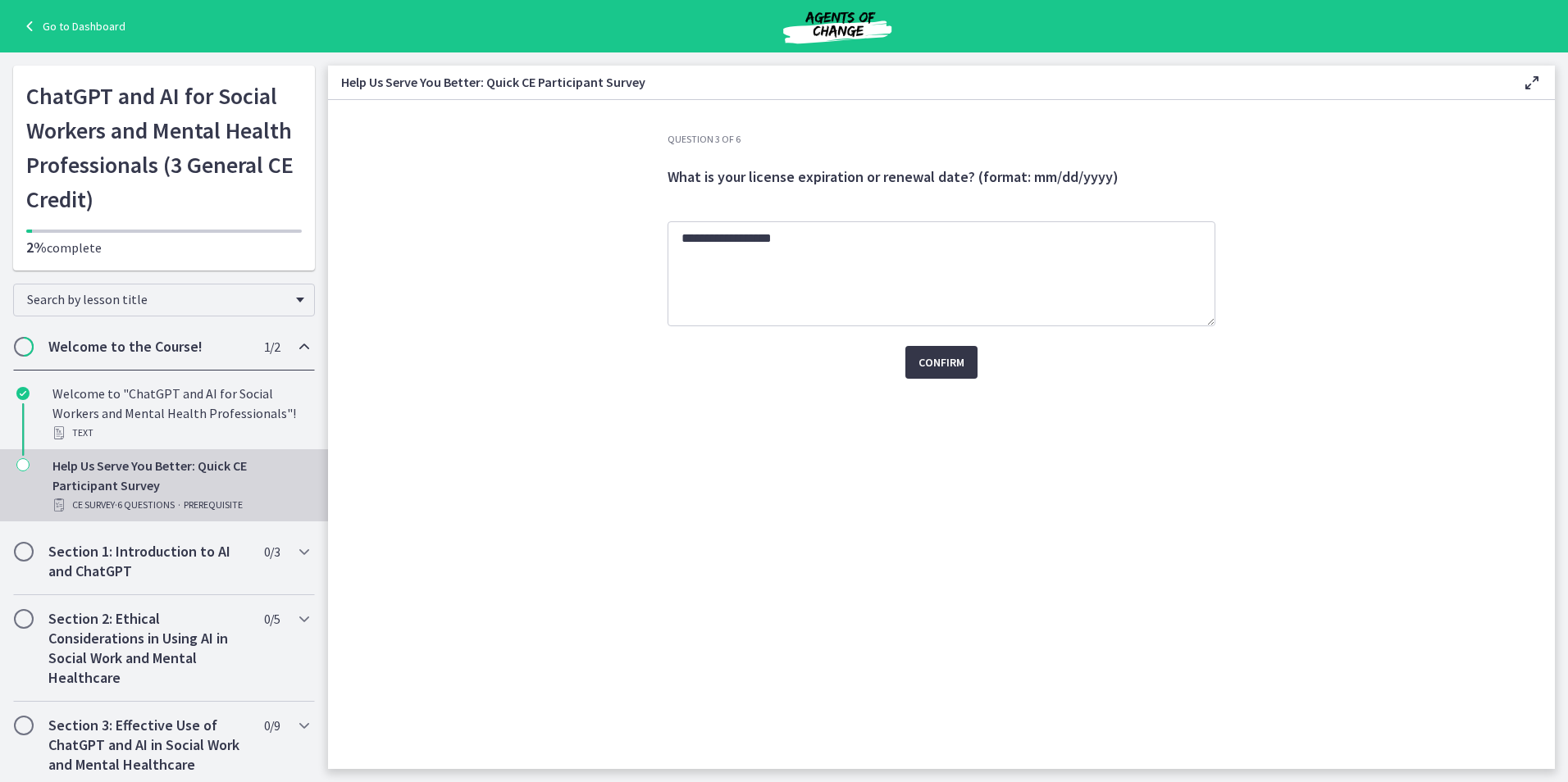
click at [939, 356] on span "Confirm" at bounding box center [941, 362] width 46 height 20
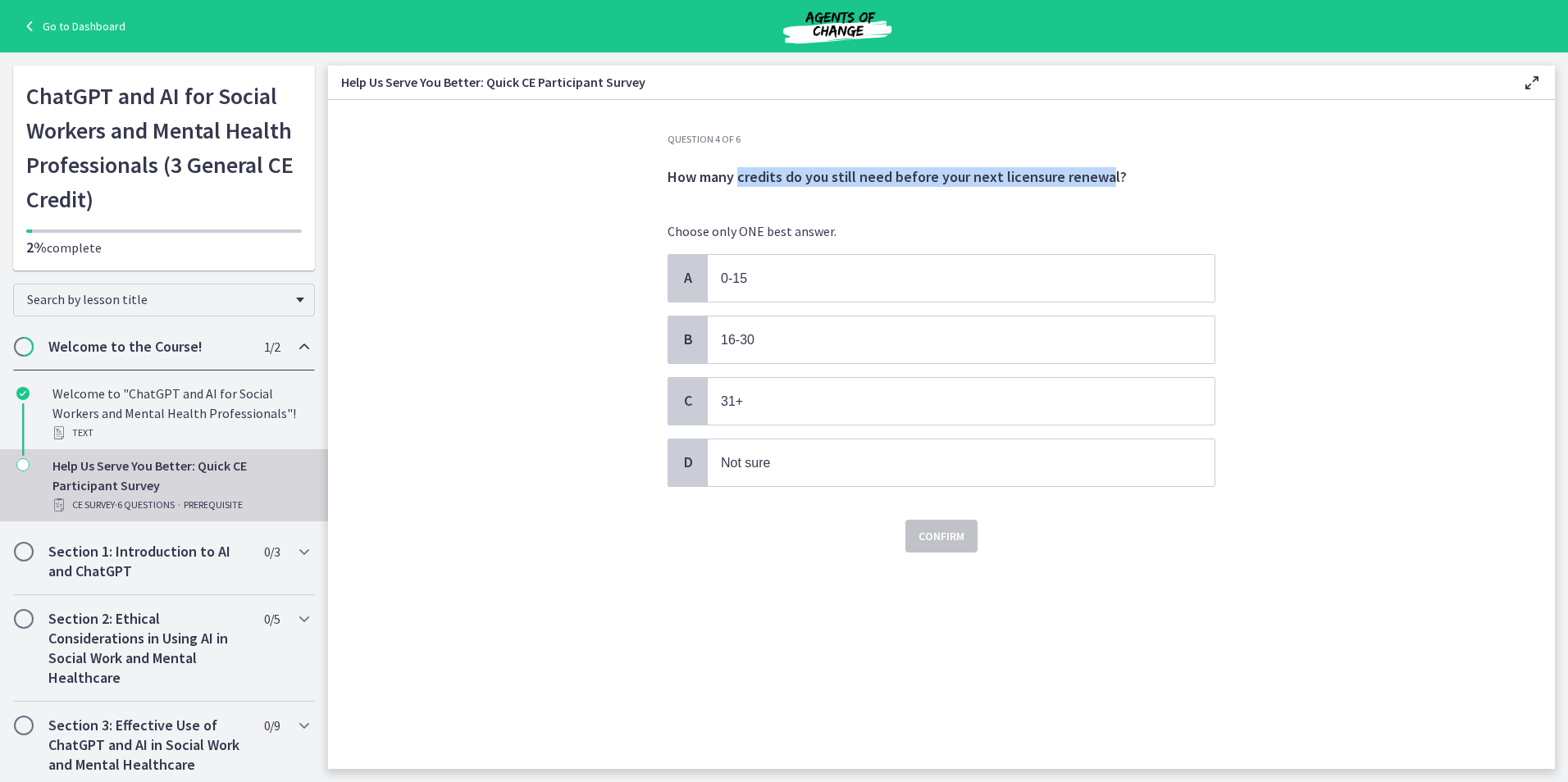
drag, startPoint x: 740, startPoint y: 180, endPoint x: 1107, endPoint y: 190, distance: 367.1
click at [1107, 190] on span "How many credits do you still need before your next licensure renewal?" at bounding box center [940, 177] width 548 height 49
click at [810, 467] on p "Not sure" at bounding box center [945, 463] width 448 height 21
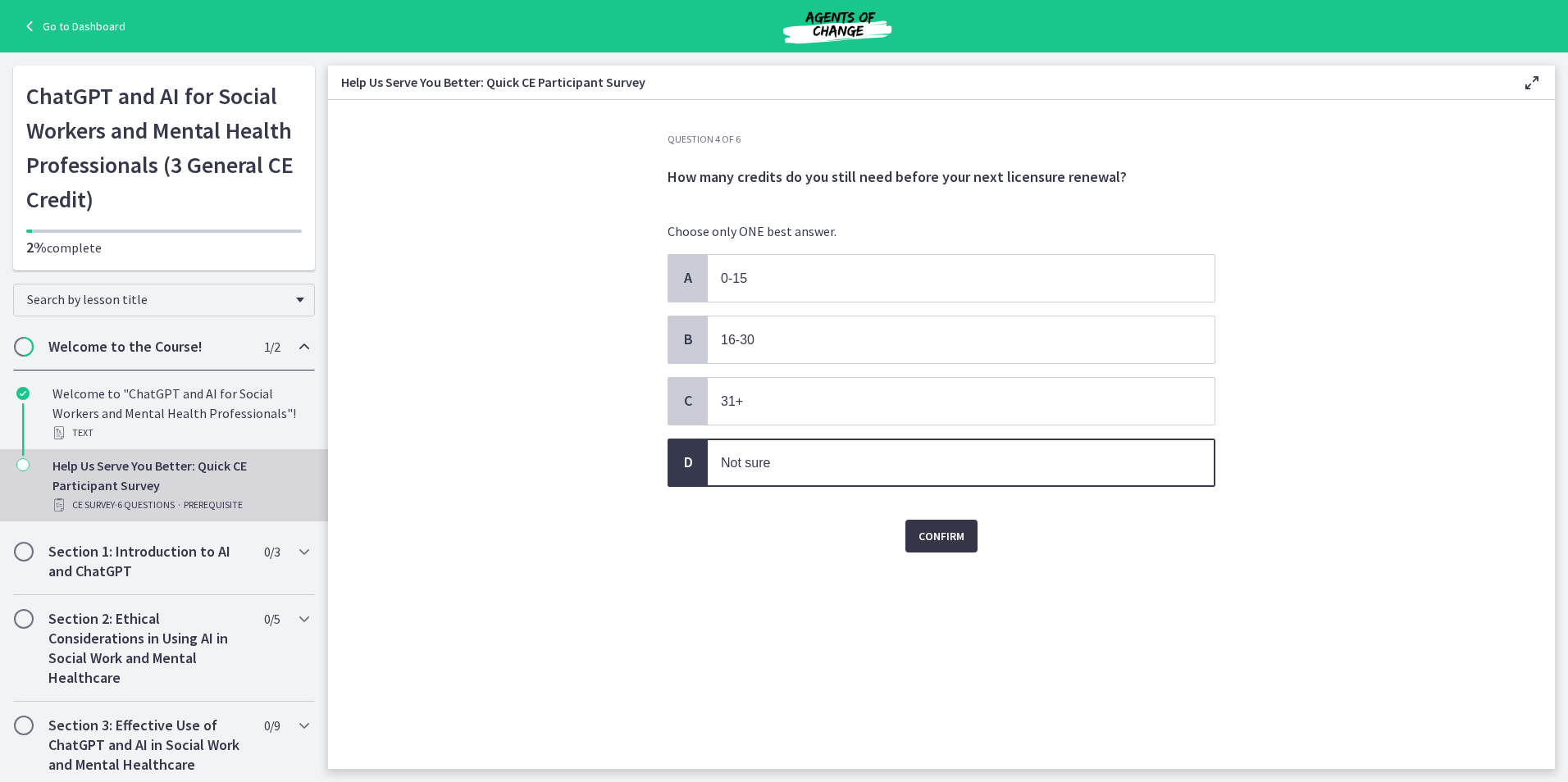
click at [942, 542] on span "Confirm" at bounding box center [941, 536] width 46 height 20
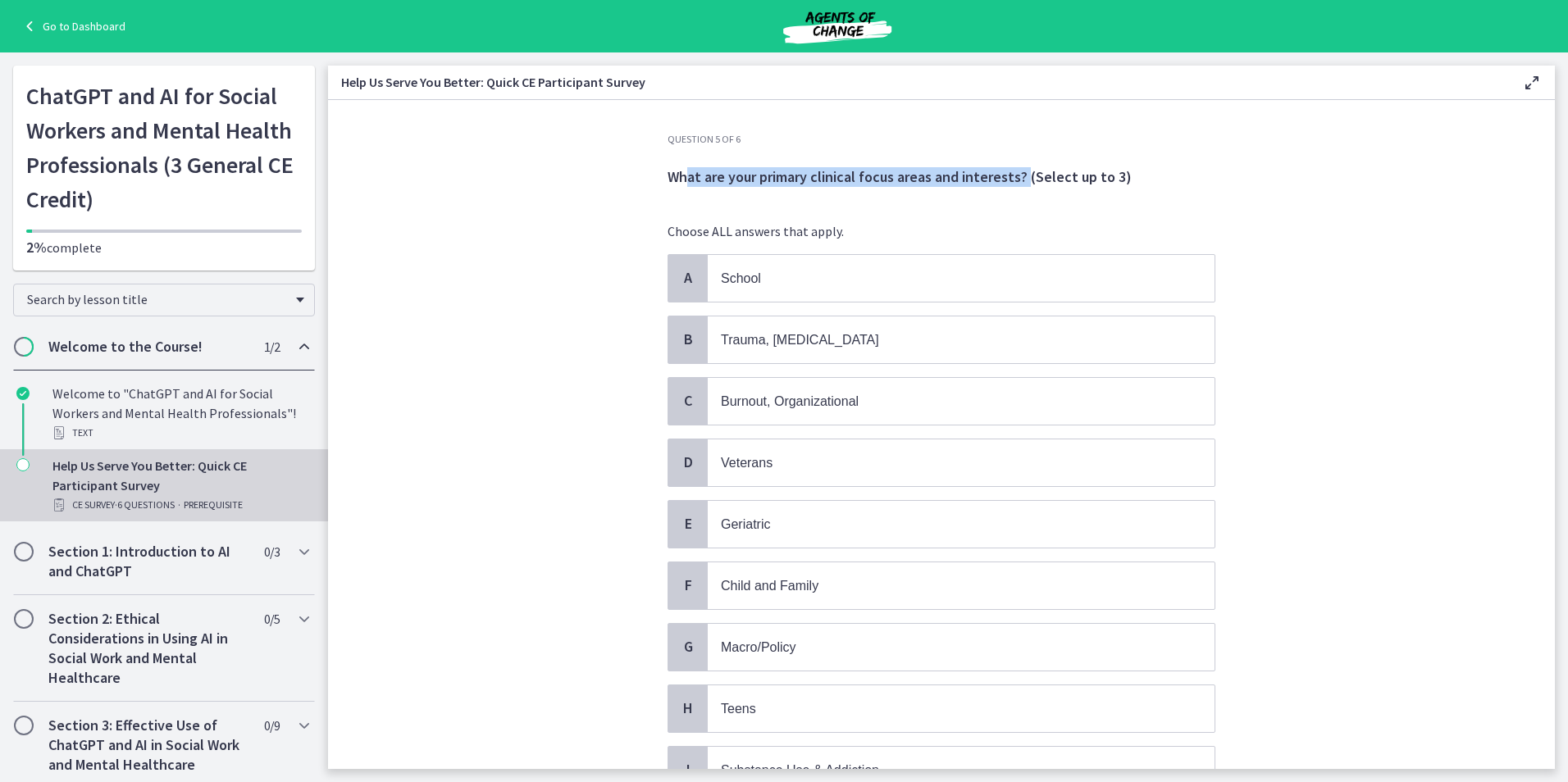
drag, startPoint x: 684, startPoint y: 176, endPoint x: 1020, endPoint y: 175, distance: 336.0
click at [1020, 175] on span "What are your primary clinical focus areas and interests? (Select up to 3)" at bounding box center [899, 176] width 464 height 19
drag, startPoint x: 665, startPoint y: 178, endPoint x: 1023, endPoint y: 176, distance: 358.0
click at [1023, 176] on span "What are your primary clinical focus areas and interests? (Select up to 3)" at bounding box center [899, 176] width 464 height 19
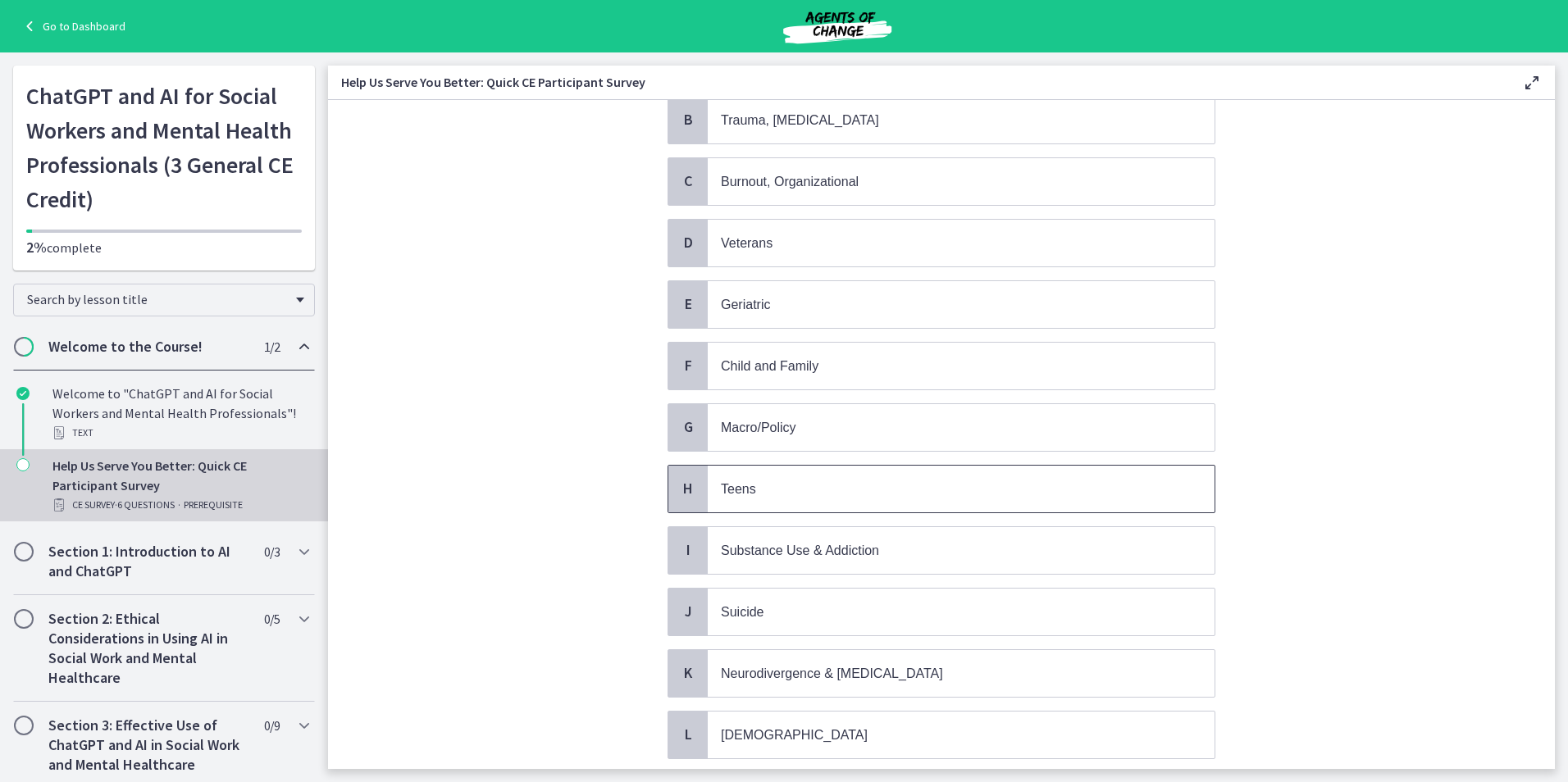
scroll to position [246, 0]
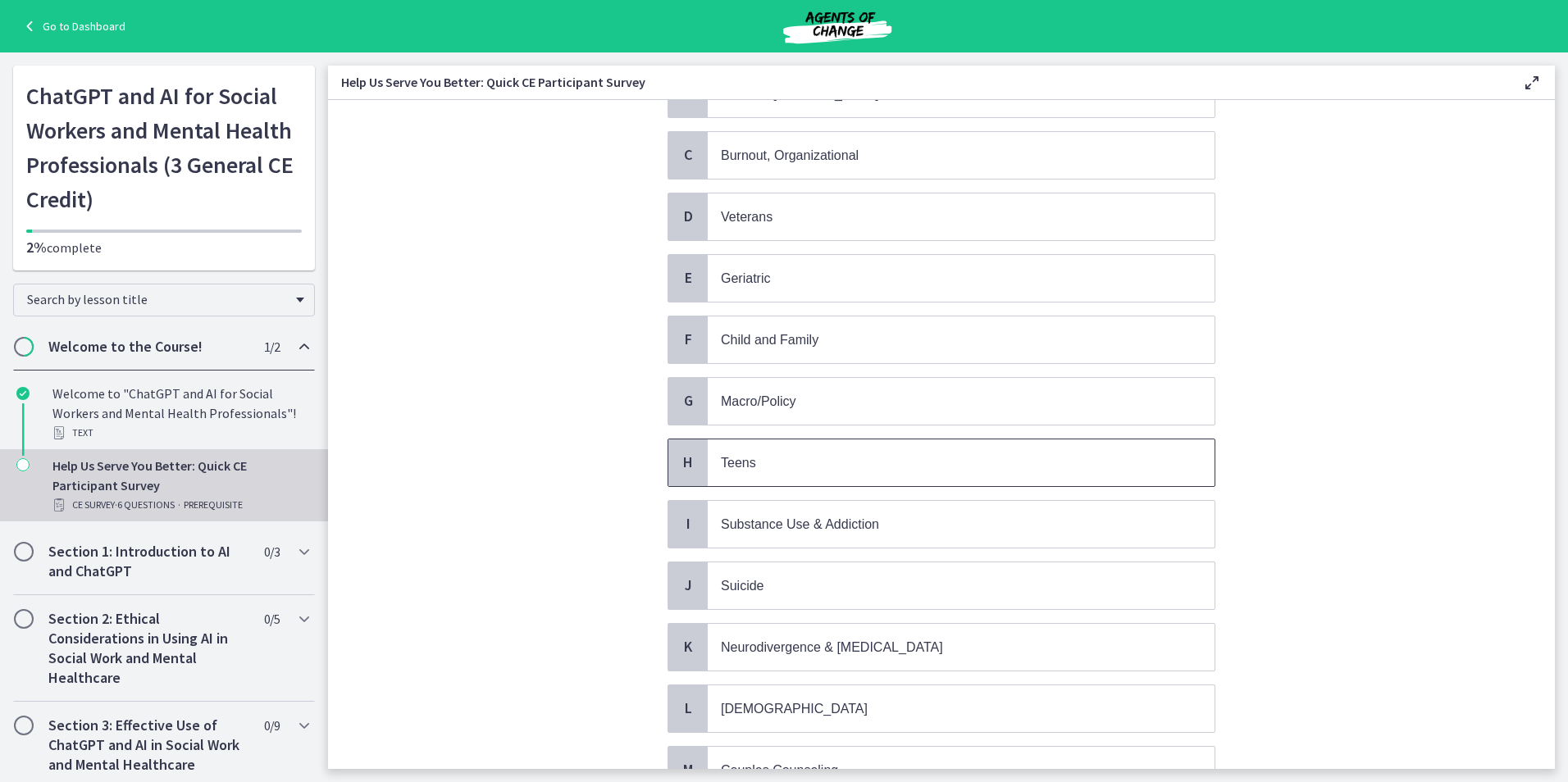
click at [838, 459] on p "Teens" at bounding box center [945, 463] width 448 height 21
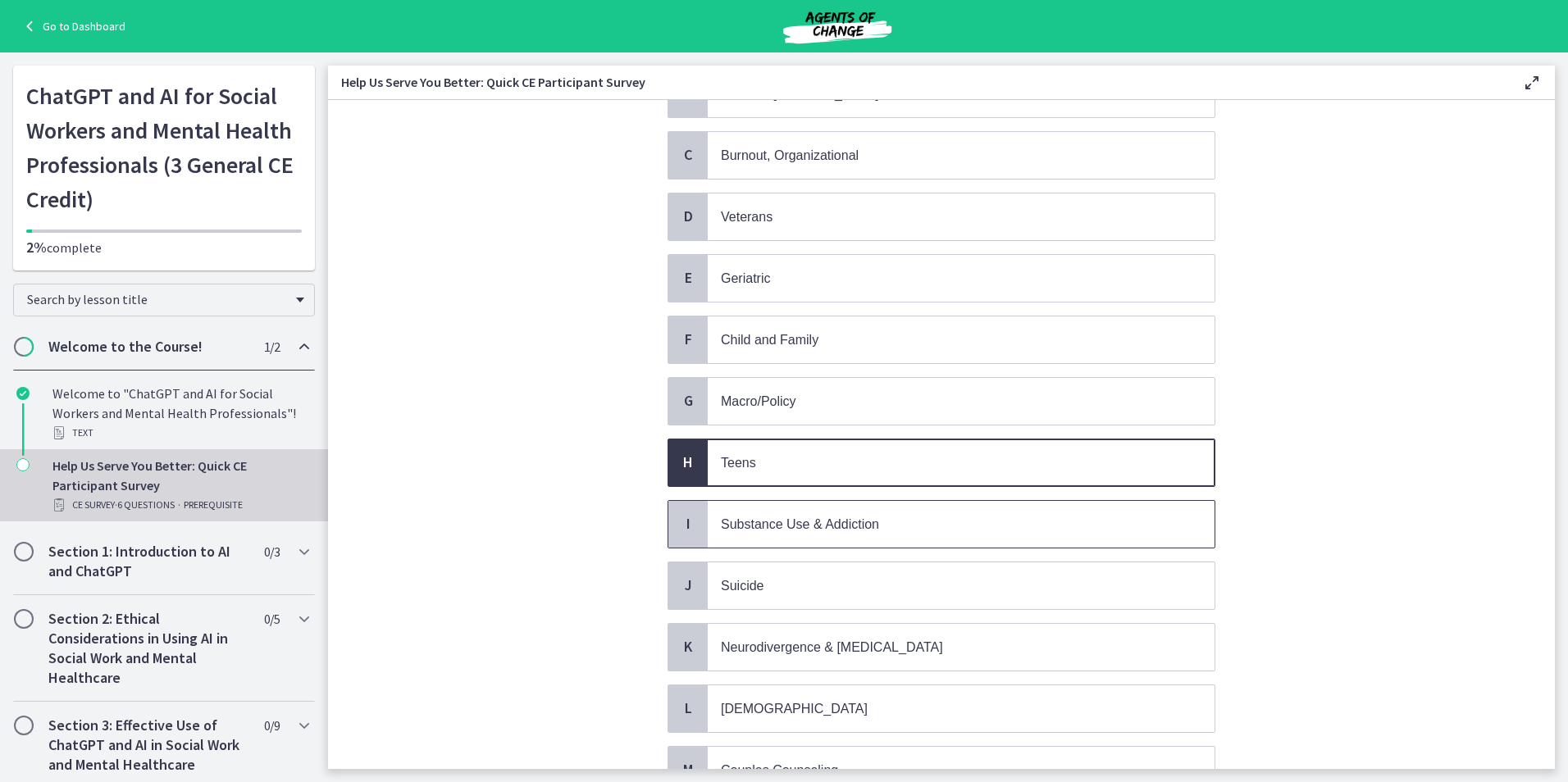
click at [832, 524] on span "Substance Use & Addiction" at bounding box center [800, 524] width 158 height 14
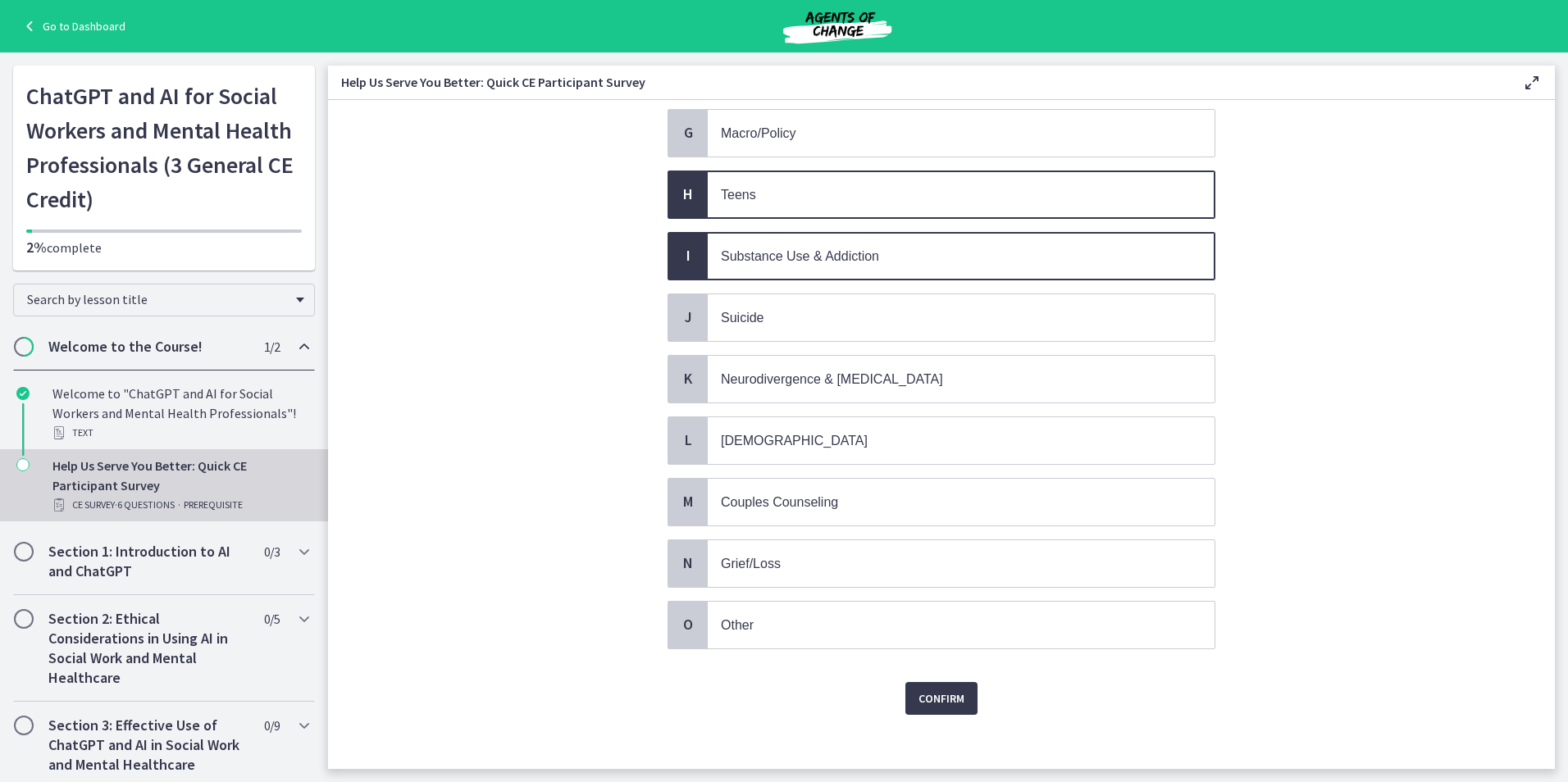
scroll to position [525, 0]
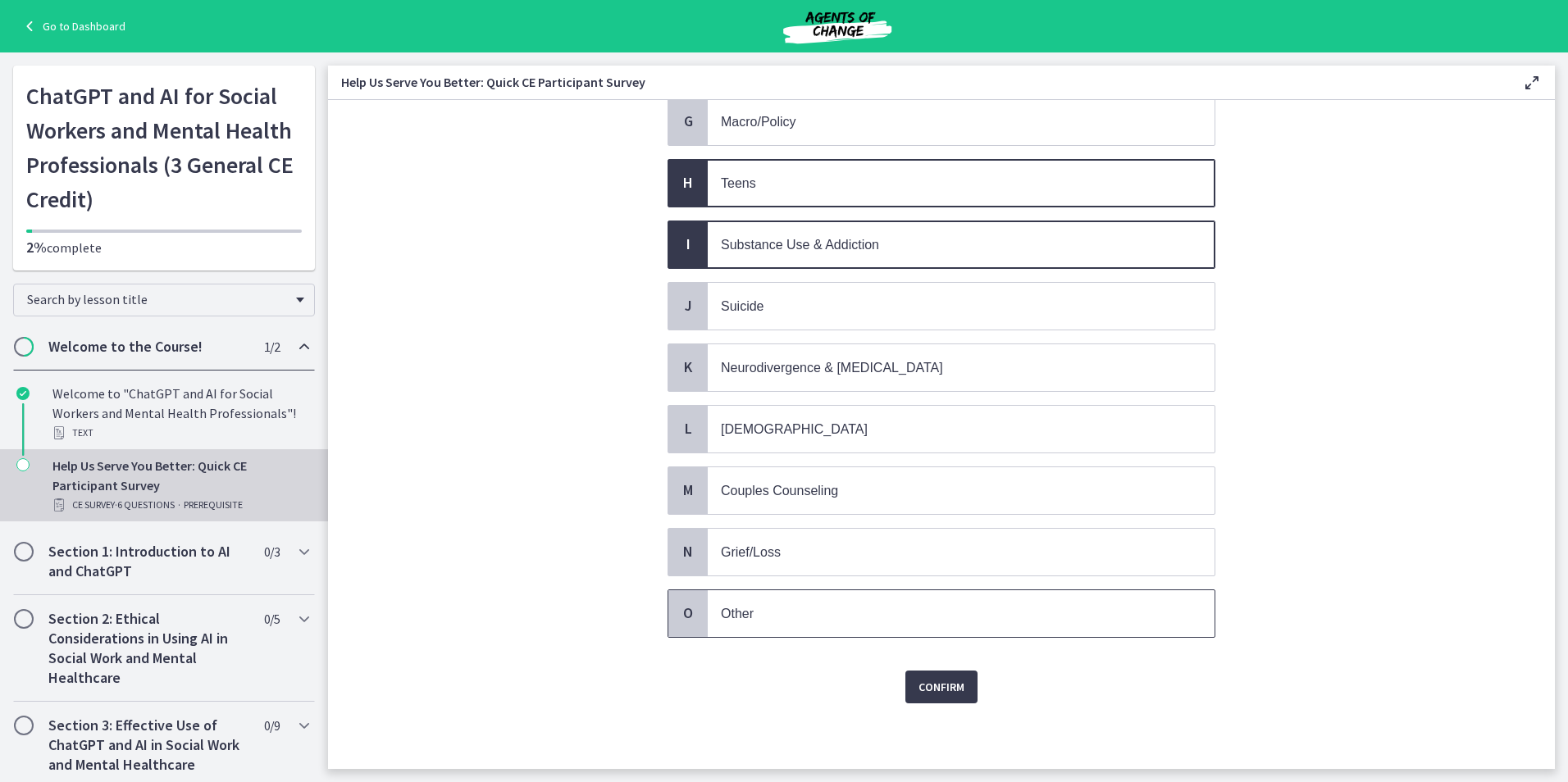
click at [954, 605] on p "Other" at bounding box center [945, 613] width 448 height 21
click at [957, 686] on span "Confirm" at bounding box center [941, 687] width 46 height 20
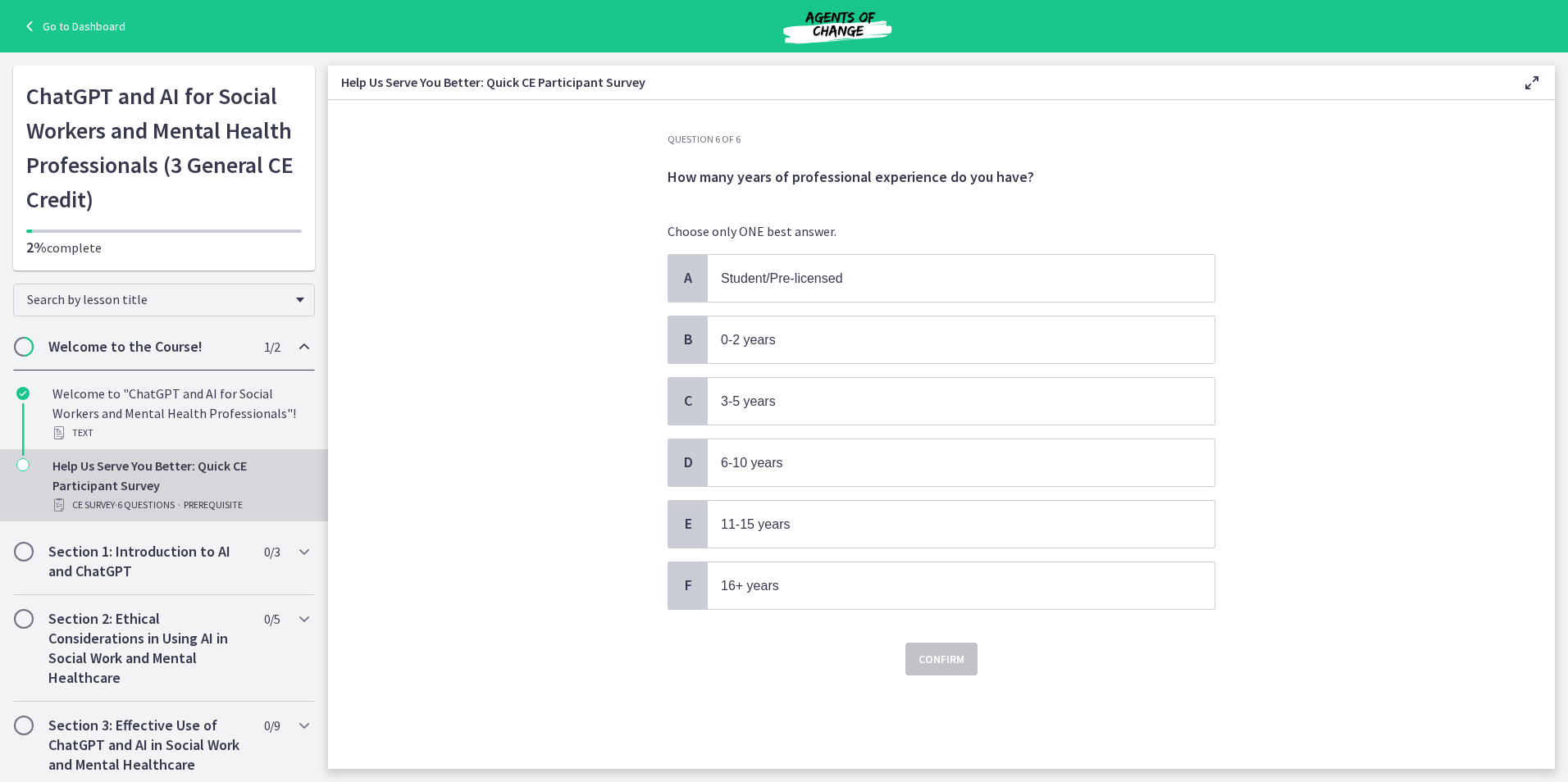
scroll to position [0, 0]
click at [749, 400] on span "3-5 years" at bounding box center [748, 401] width 55 height 14
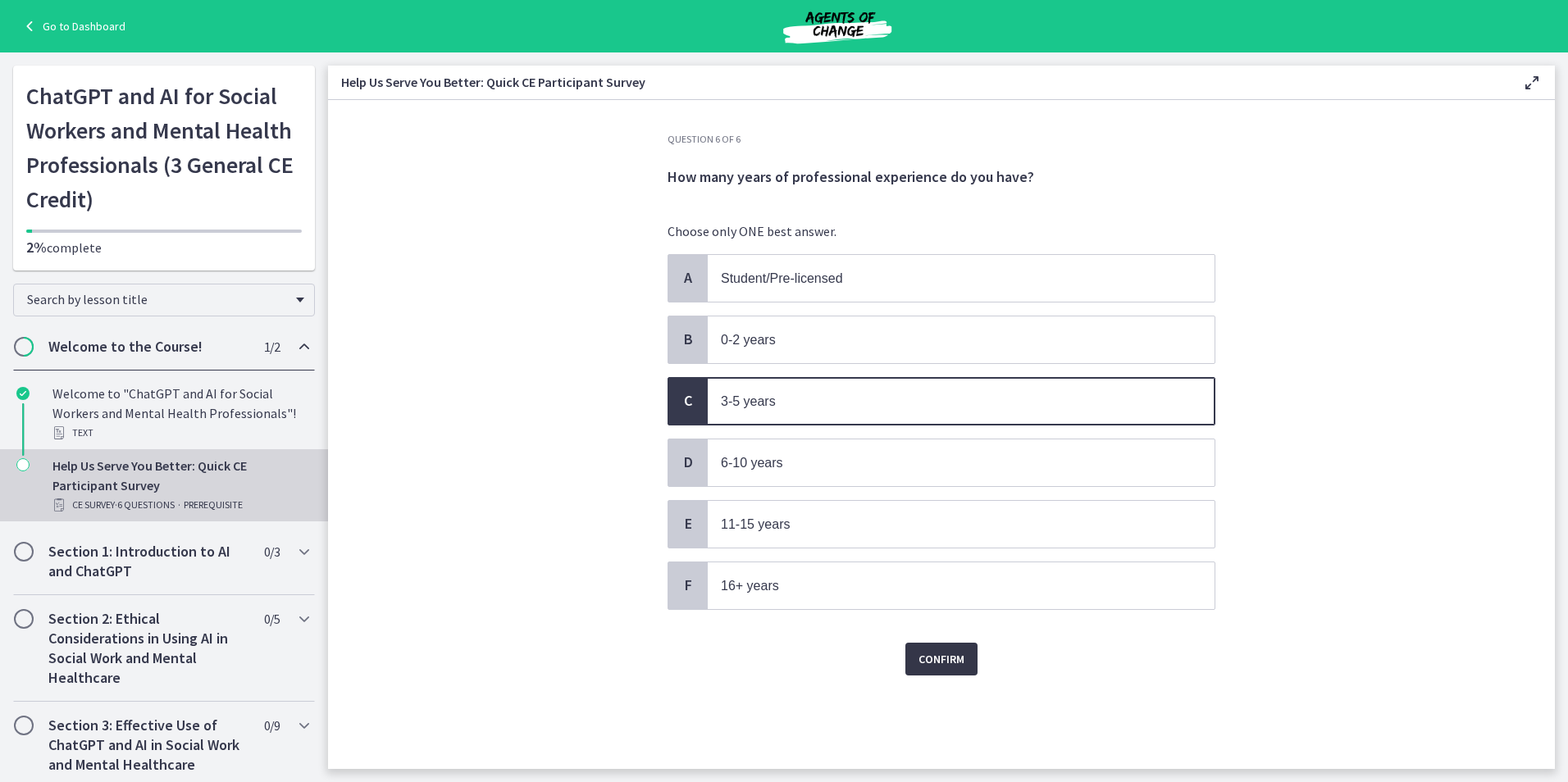
click at [947, 663] on span "Confirm" at bounding box center [941, 659] width 46 height 20
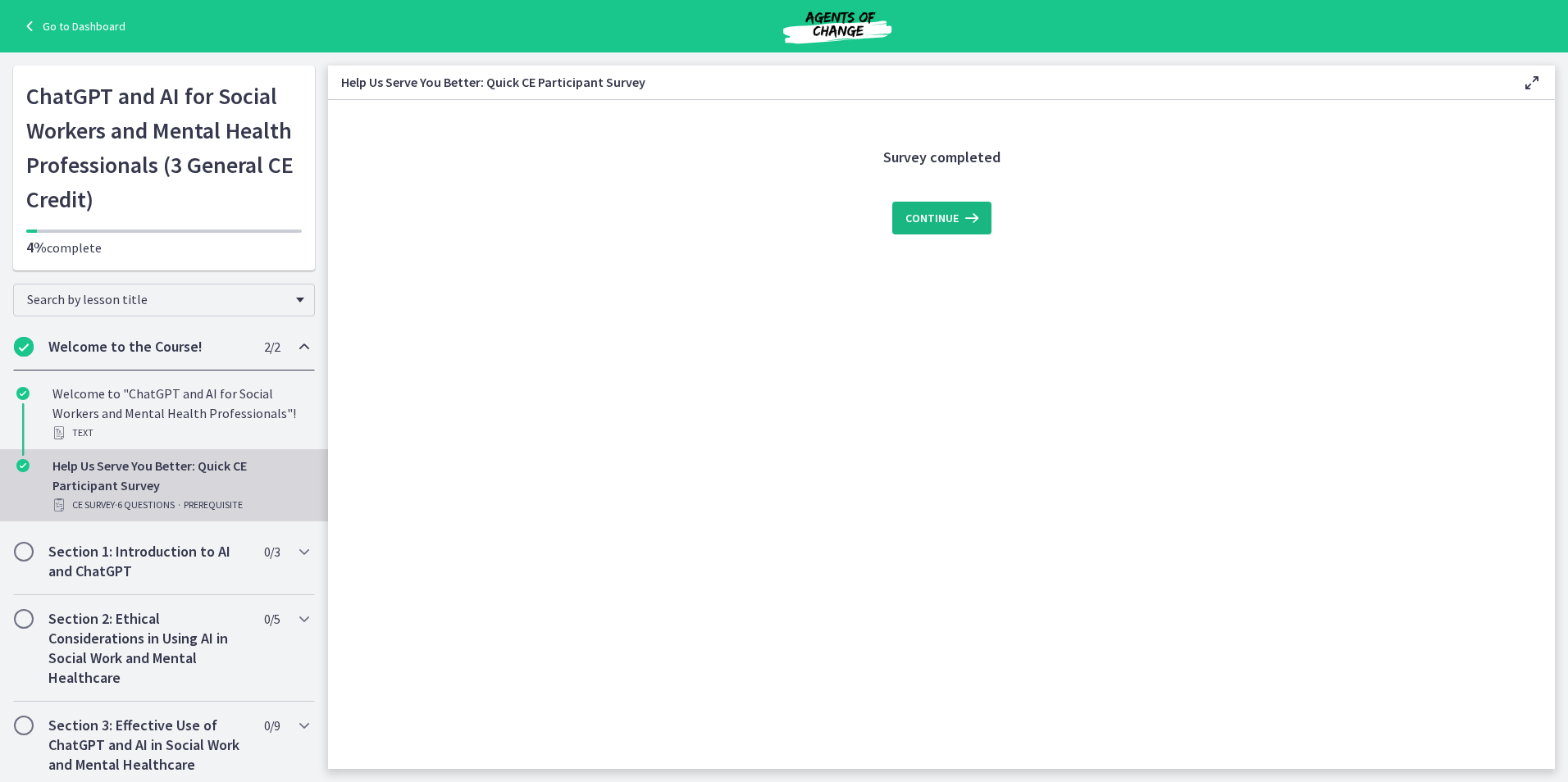
click at [921, 226] on span "Continue" at bounding box center [931, 218] width 54 height 20
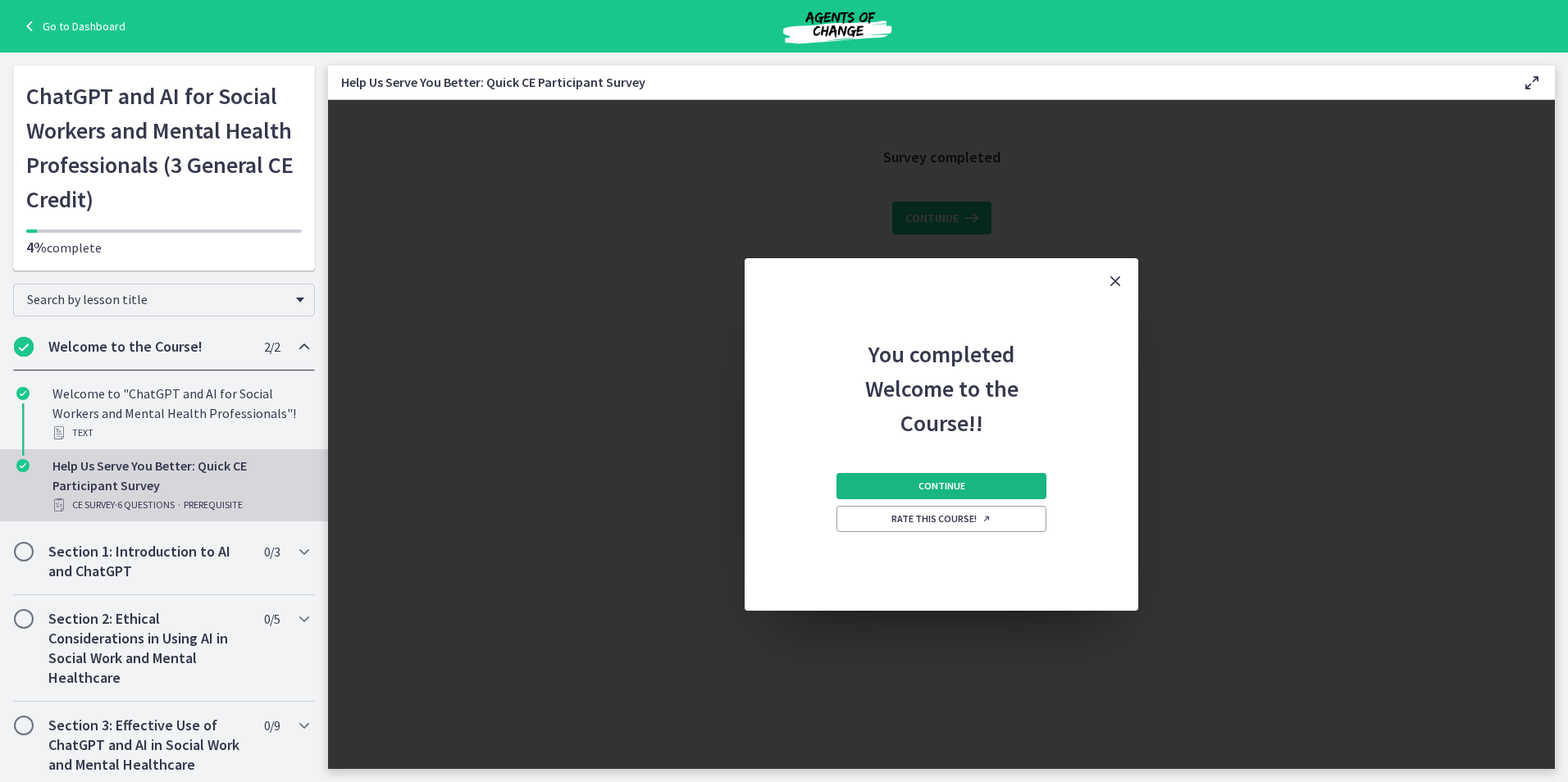
click at [990, 486] on button "Continue" at bounding box center [941, 486] width 210 height 26
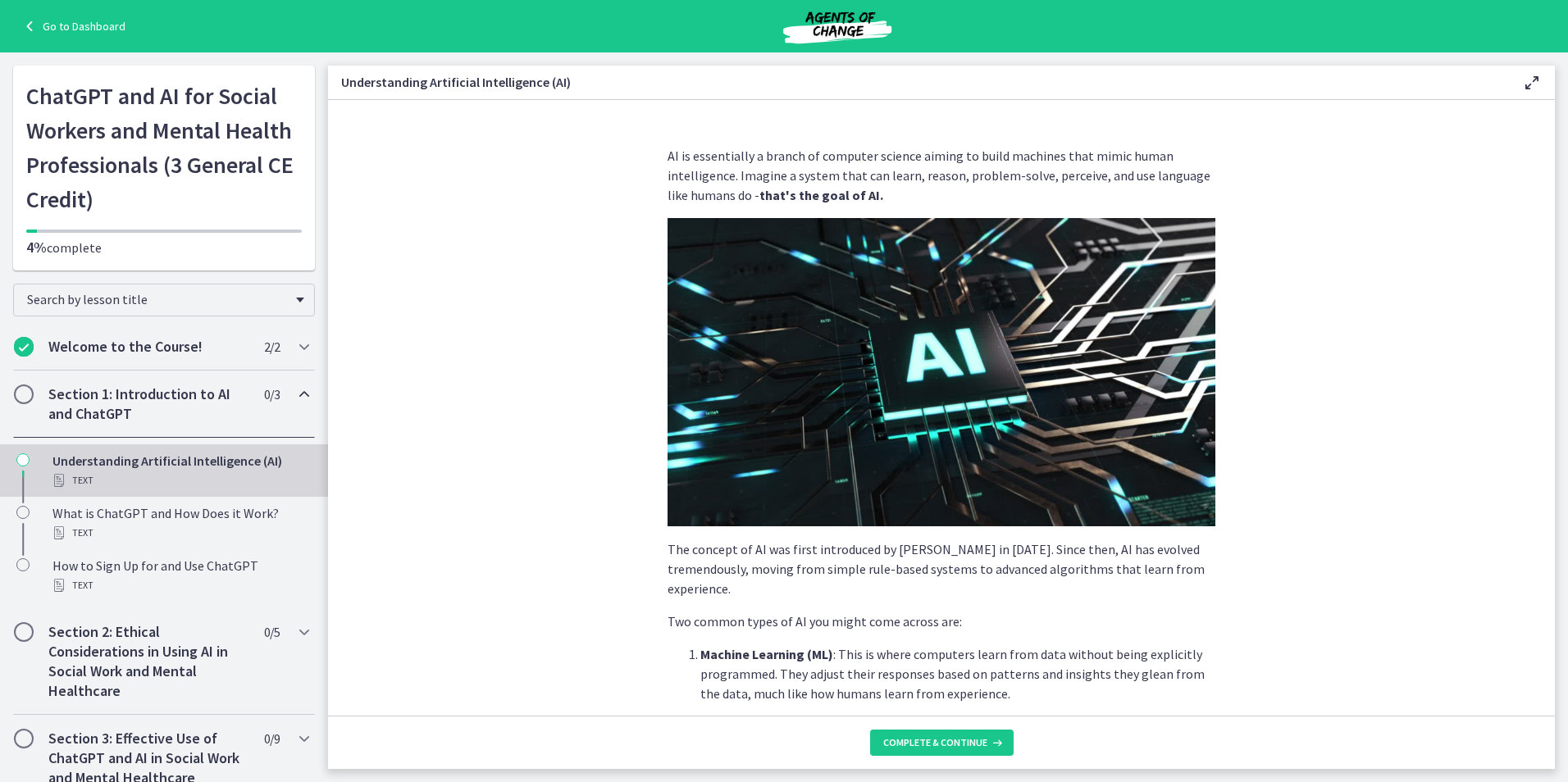
drag, startPoint x: 677, startPoint y: 156, endPoint x: 896, endPoint y: 193, distance: 222.1
click at [896, 193] on p "AI is essentially a branch of computer science aiming to build machines that mi…" at bounding box center [940, 175] width 548 height 59
click at [672, 548] on p "The concept of AI was first introduced by [PERSON_NAME] in [DATE]. Since then, …" at bounding box center [940, 569] width 548 height 59
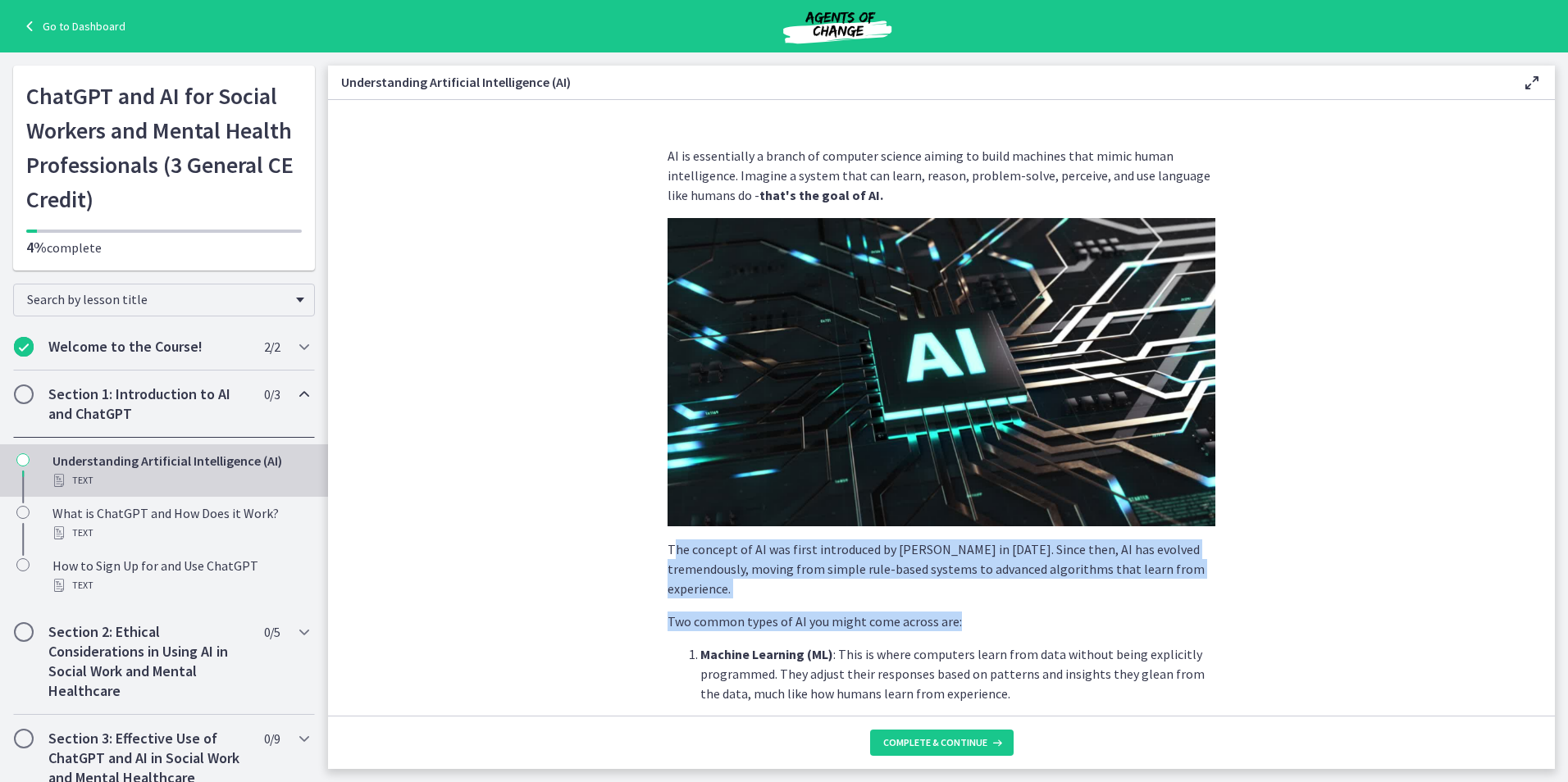
drag, startPoint x: 667, startPoint y: 552, endPoint x: 989, endPoint y: 612, distance: 327.5
click at [989, 612] on div "AI is essentially a branch of computer science aiming to build machines that mi…" at bounding box center [940, 687] width 548 height 1082
drag, startPoint x: 989, startPoint y: 612, endPoint x: 978, endPoint y: 617, distance: 12.1
click at [978, 617] on p "Two common types of AI you might come across are:" at bounding box center [940, 621] width 548 height 20
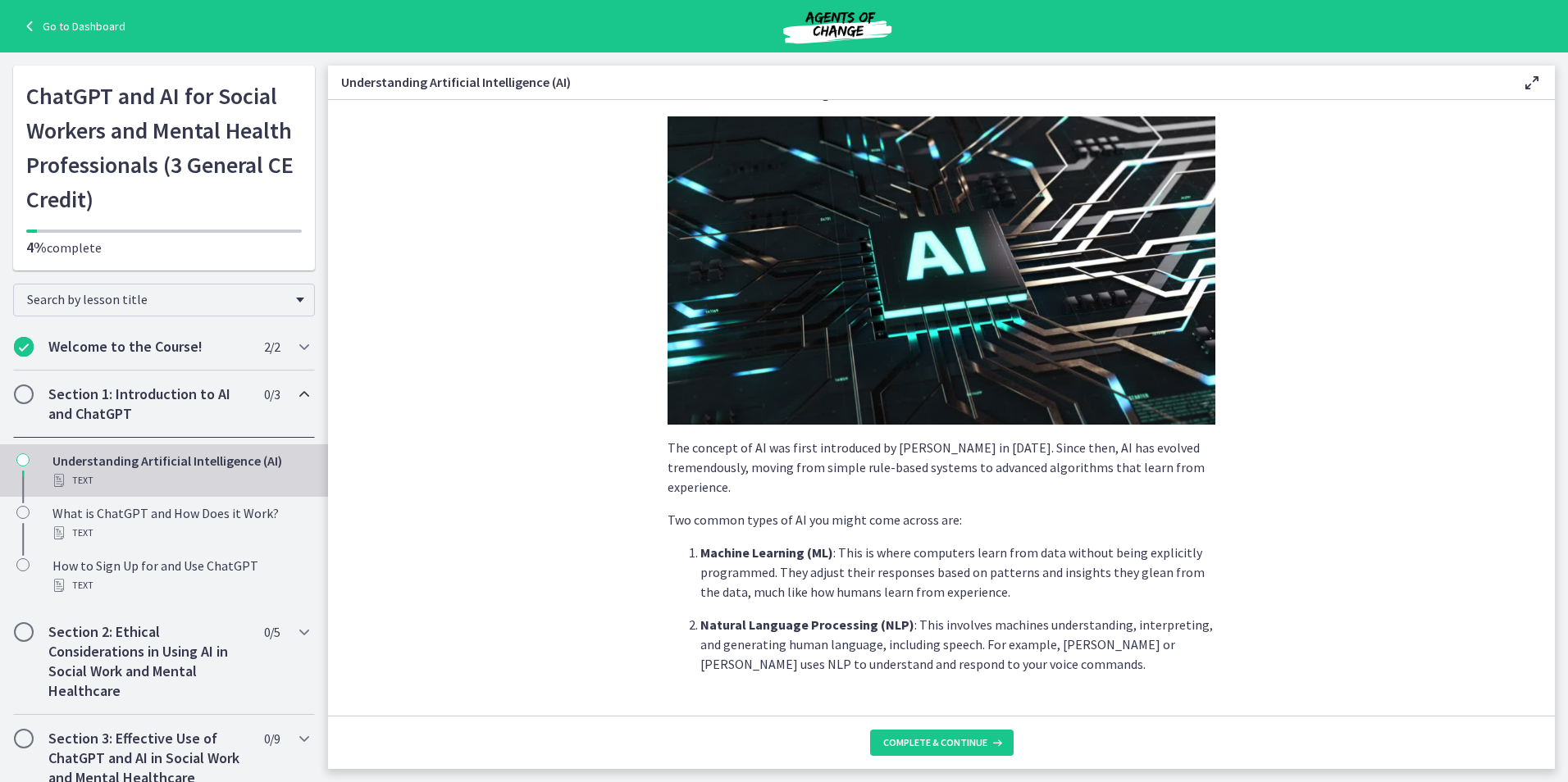
scroll to position [97, 0]
